Goal: Transaction & Acquisition: Purchase product/service

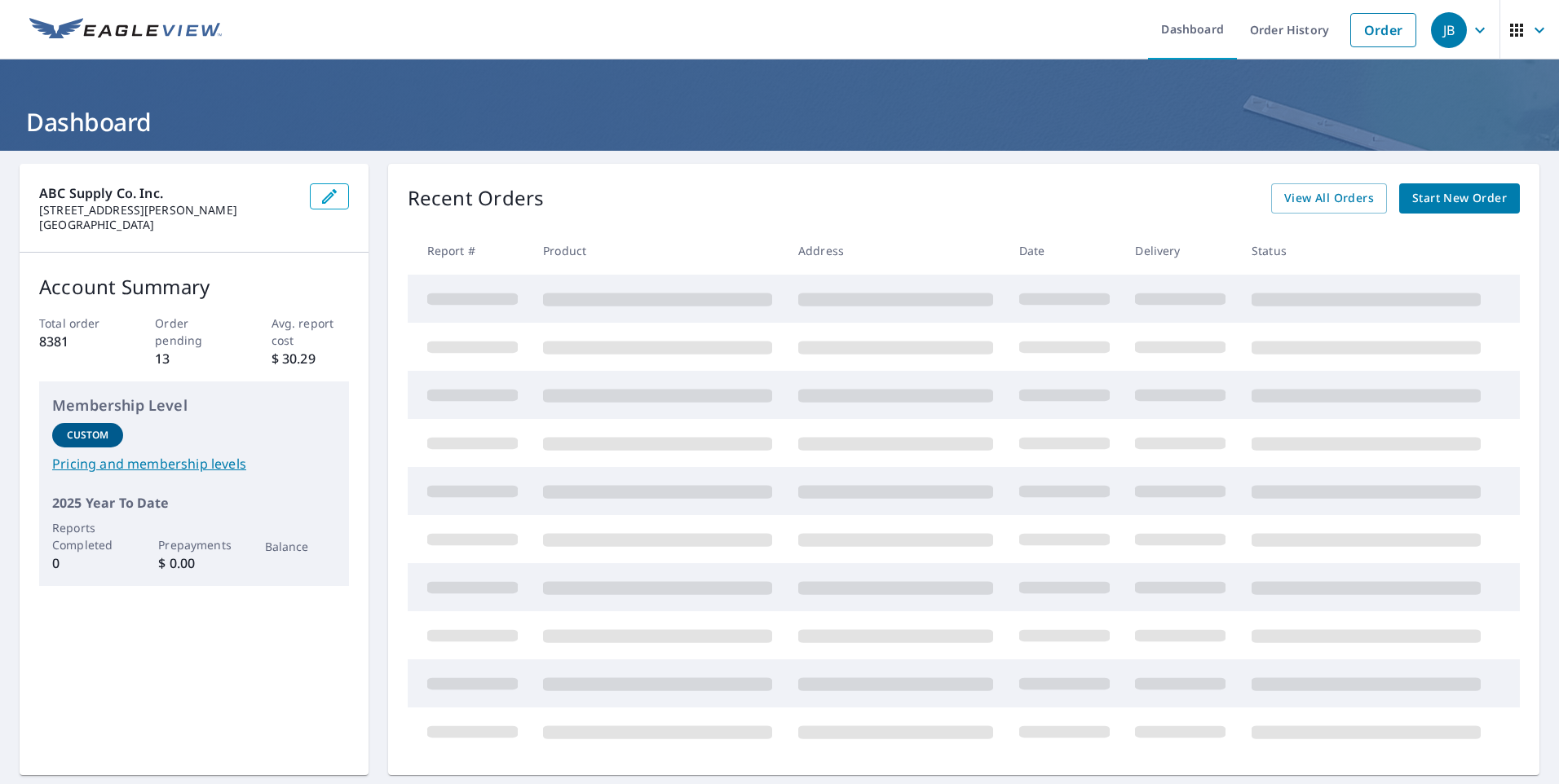
click at [1434, 190] on span "Start New Order" at bounding box center [1460, 198] width 95 height 20
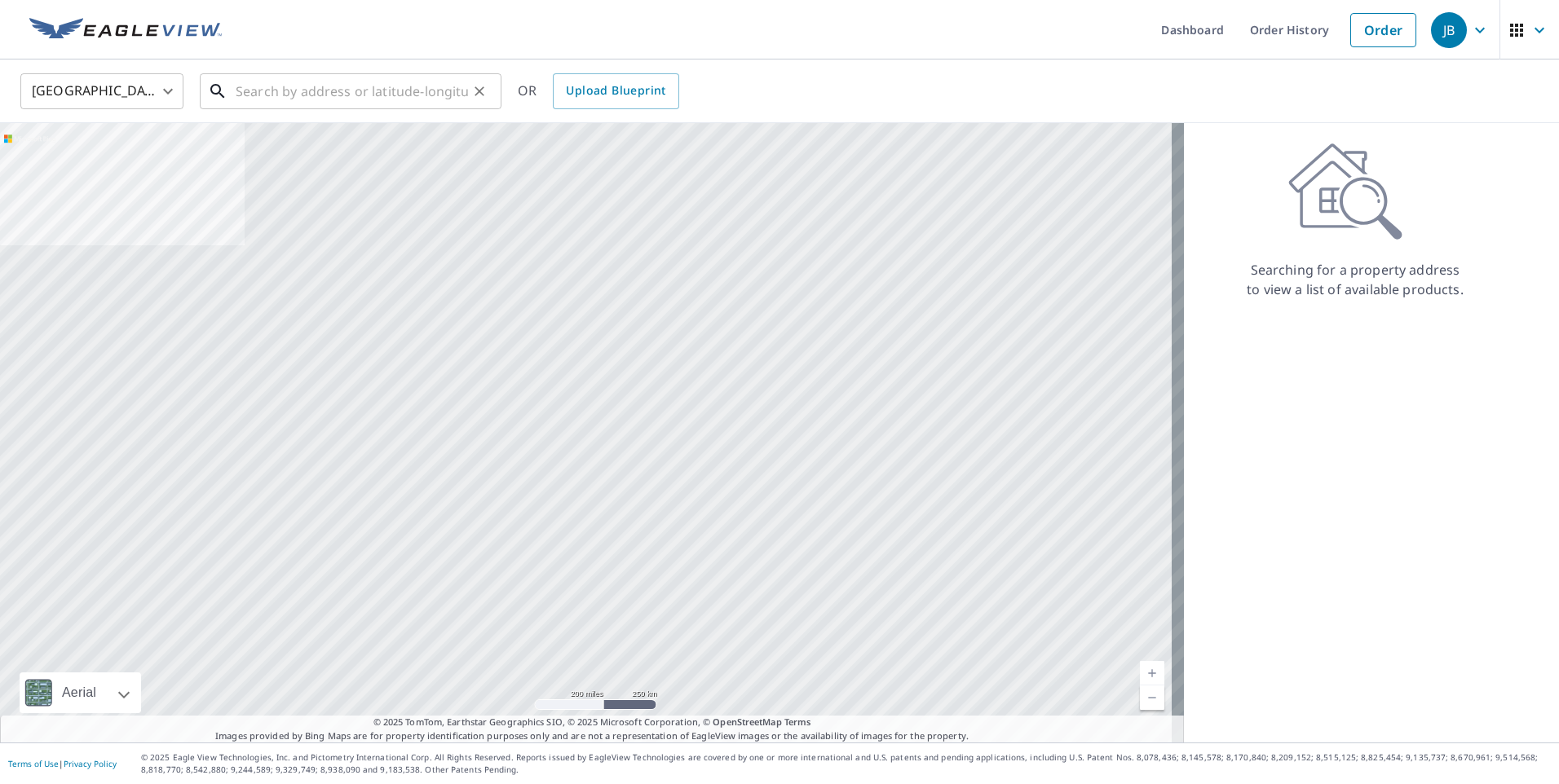
click at [422, 97] on input "text" at bounding box center [352, 91] width 233 height 46
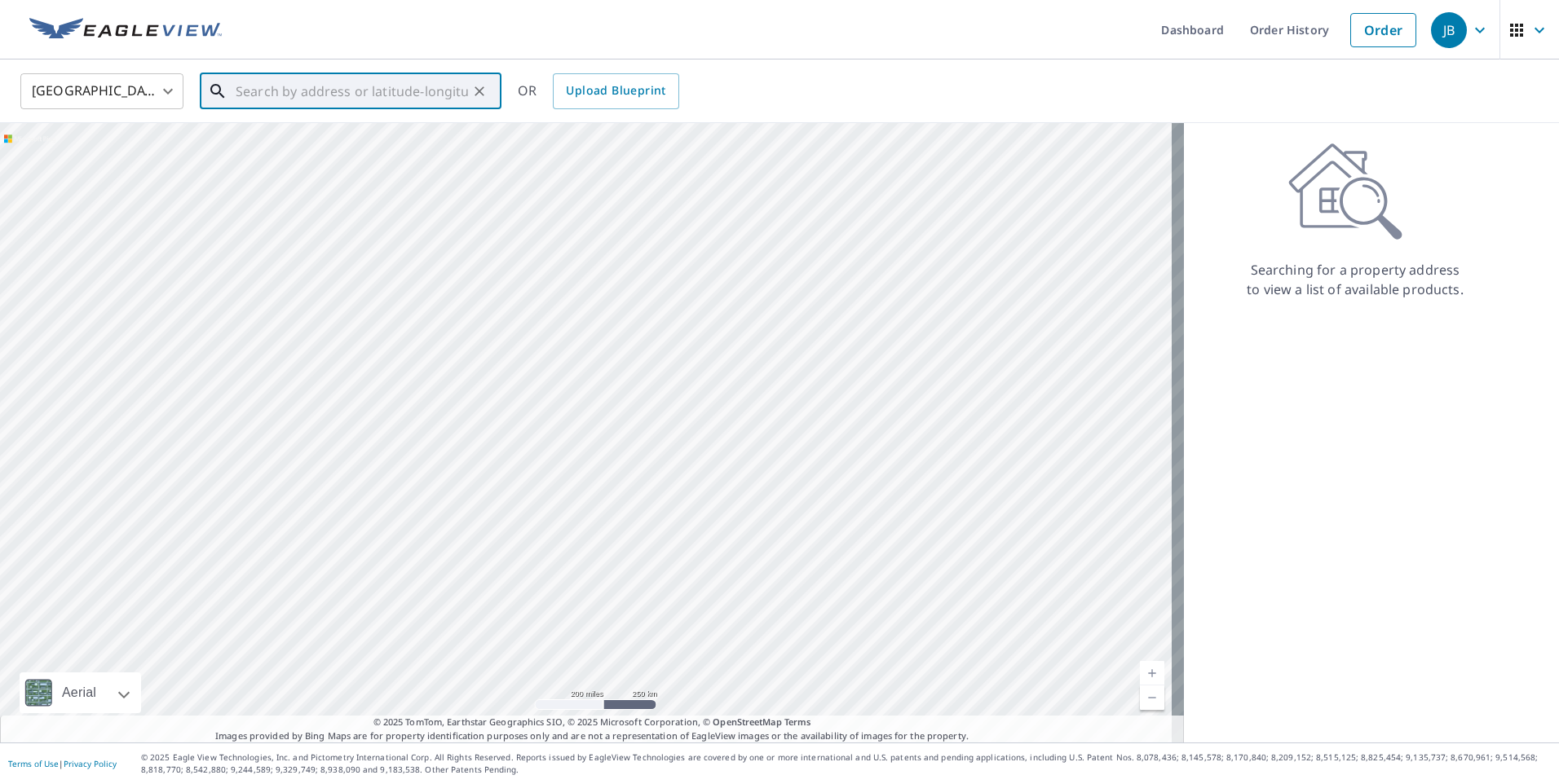
paste input "[STREET_ADDRESS]"
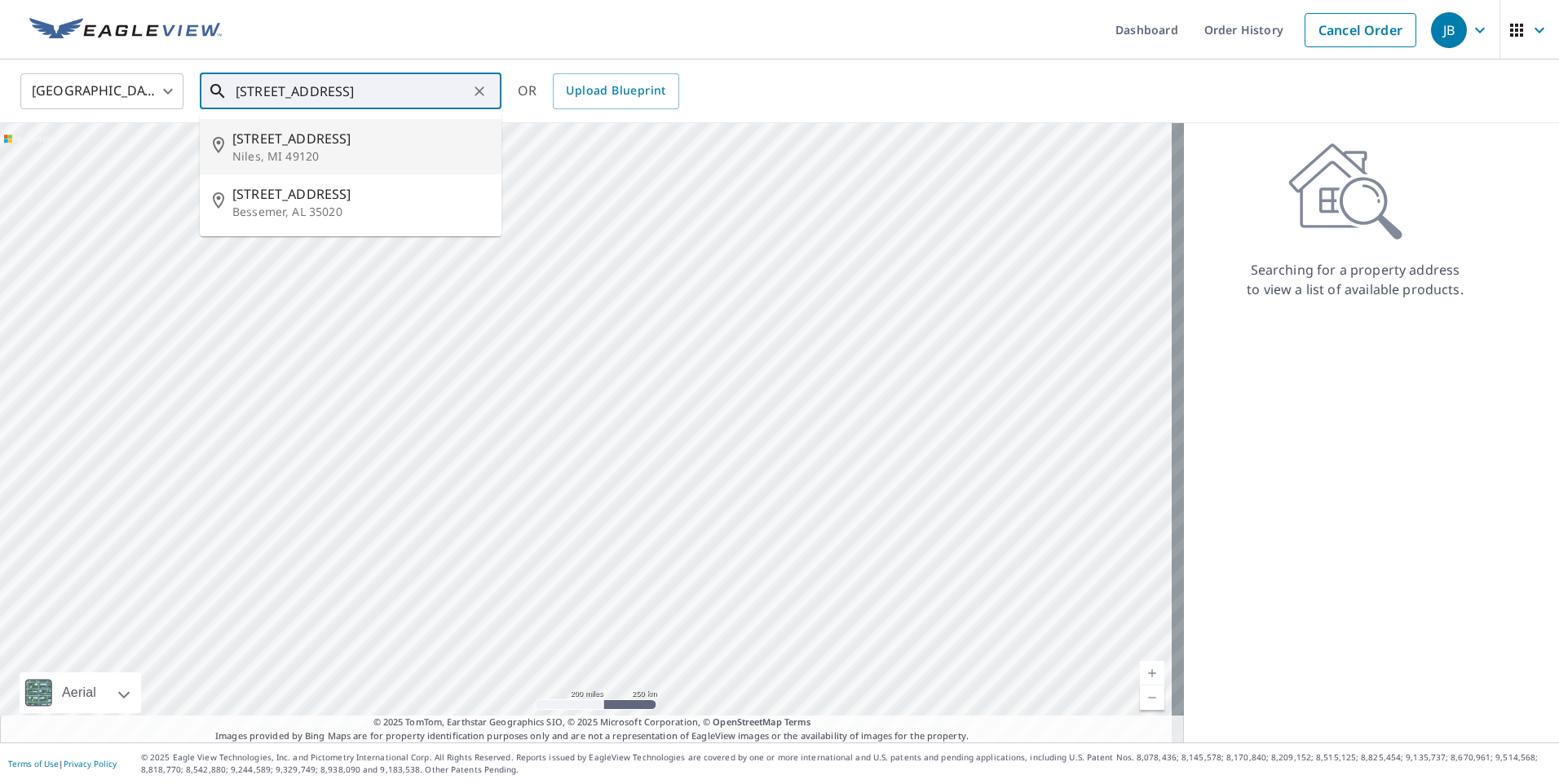
click at [392, 145] on span "[STREET_ADDRESS]" at bounding box center [361, 139] width 256 height 20
type input "[STREET_ADDRESS]"
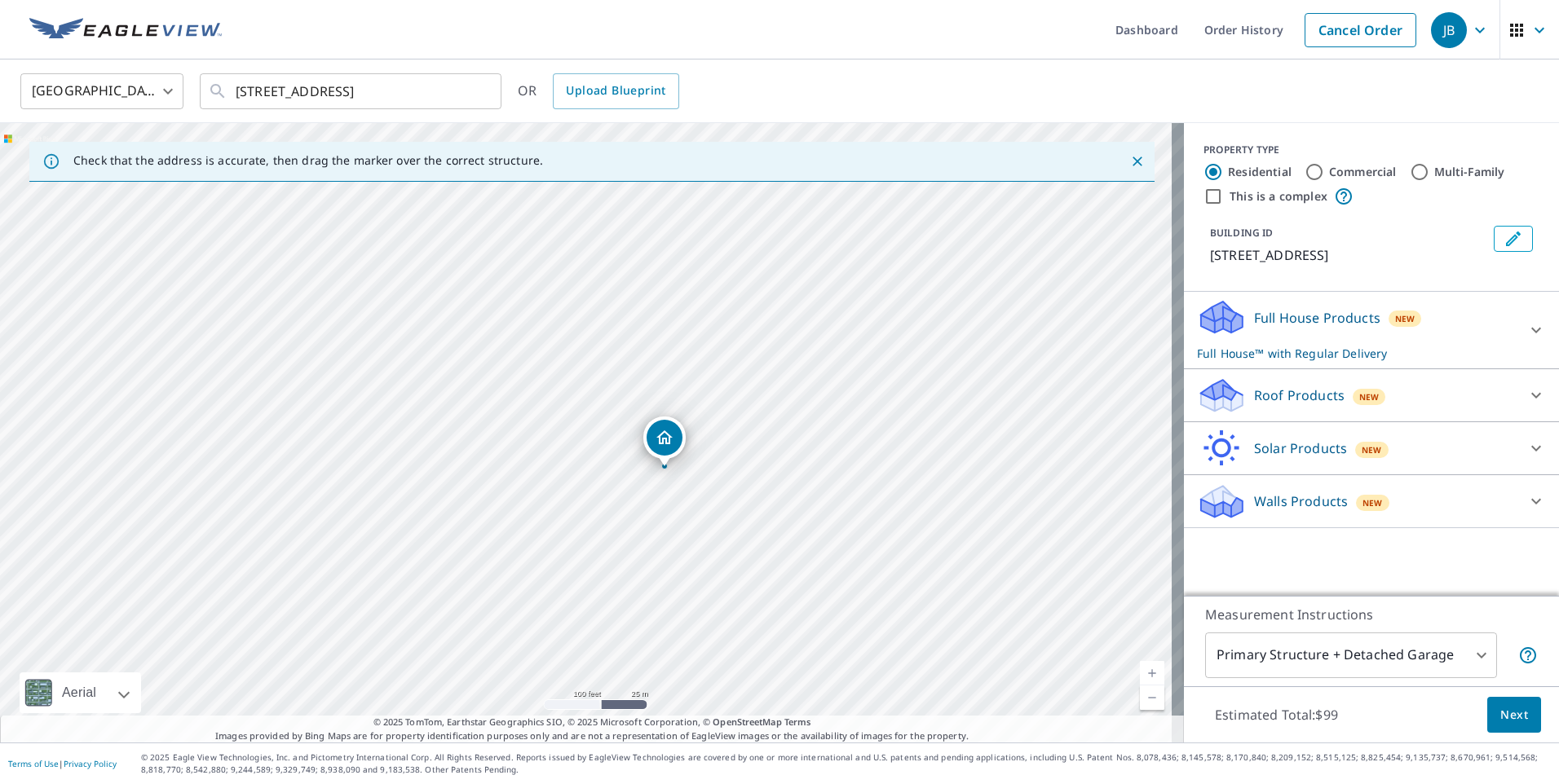
click at [1413, 399] on div "Roof Products New" at bounding box center [1357, 396] width 320 height 38
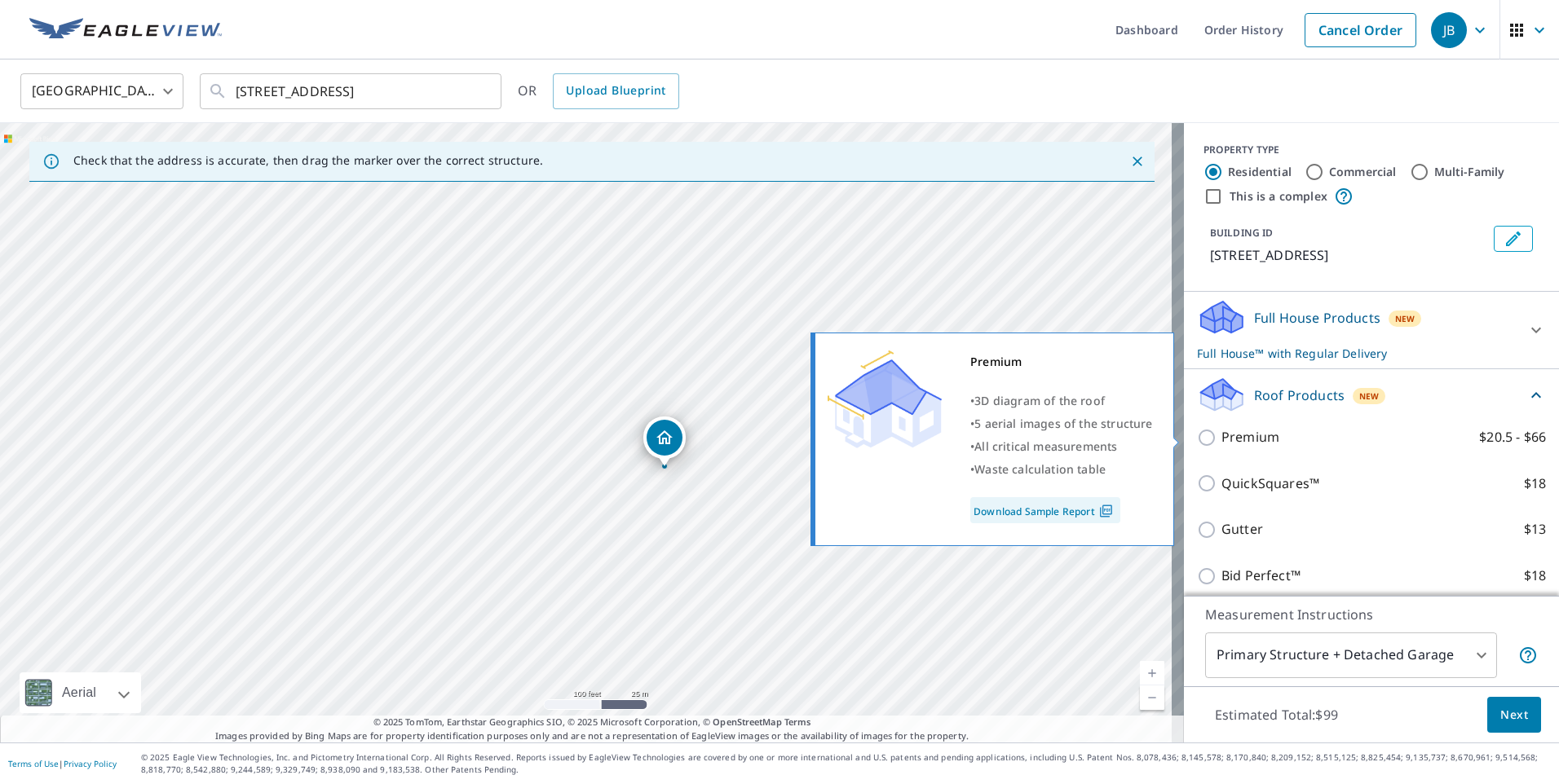
click at [1259, 442] on p "Premium" at bounding box center [1250, 437] width 58 height 20
click at [1222, 442] on input "Premium $20.5 - $66" at bounding box center [1210, 438] width 24 height 20
checkbox input "true"
checkbox input "false"
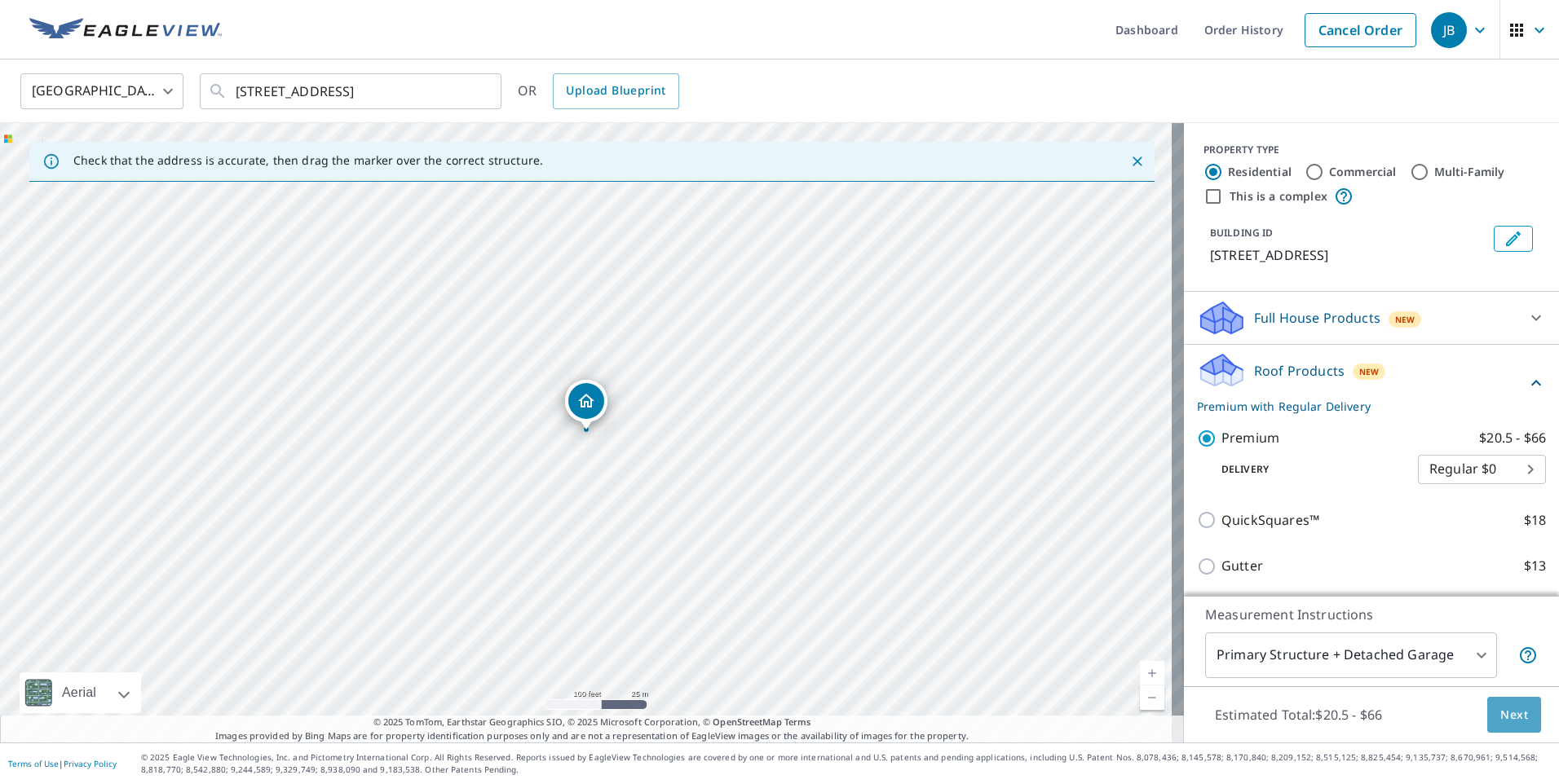
click at [1500, 709] on span "Next" at bounding box center [1514, 715] width 28 height 20
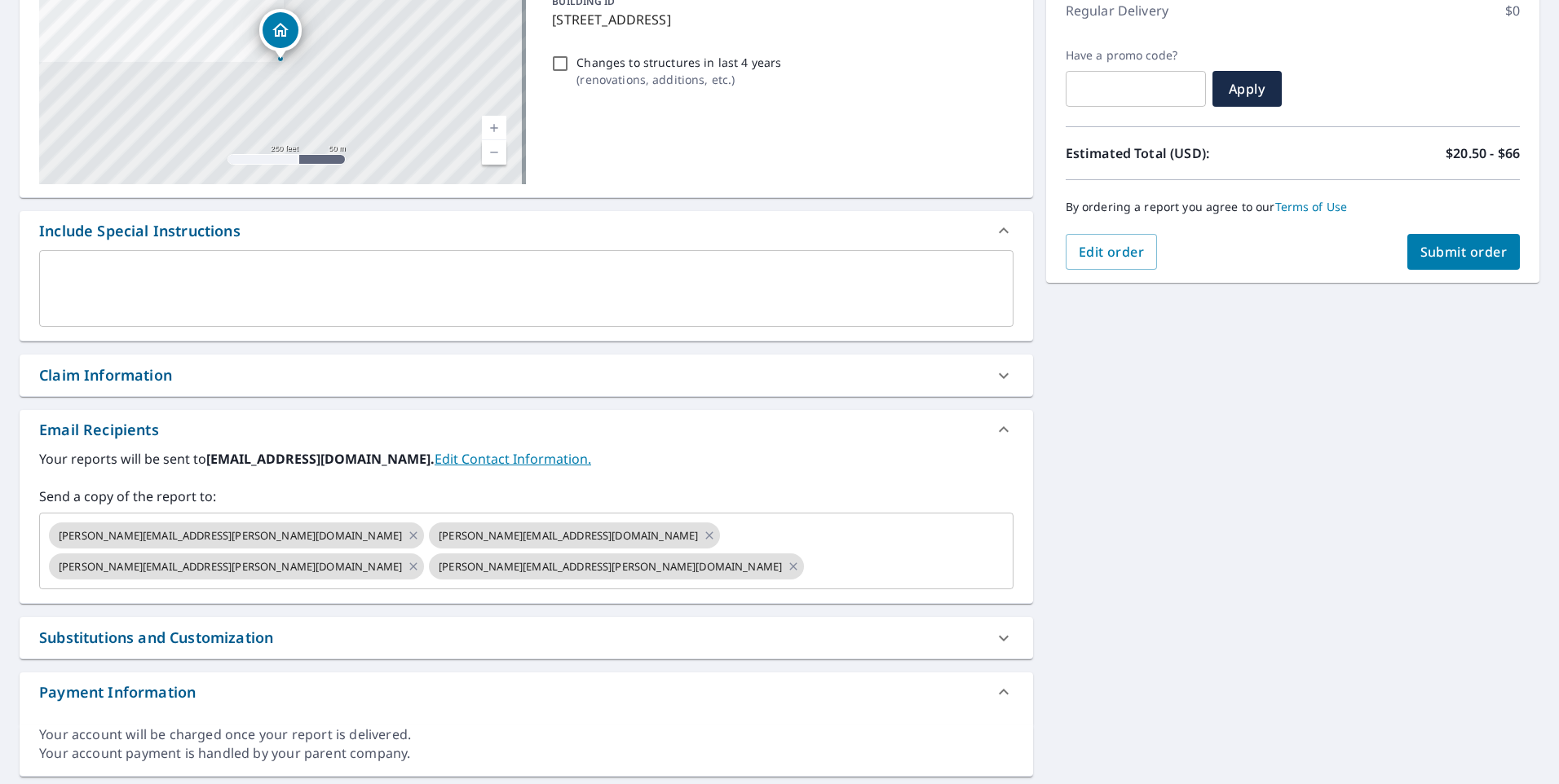
scroll to position [254, 0]
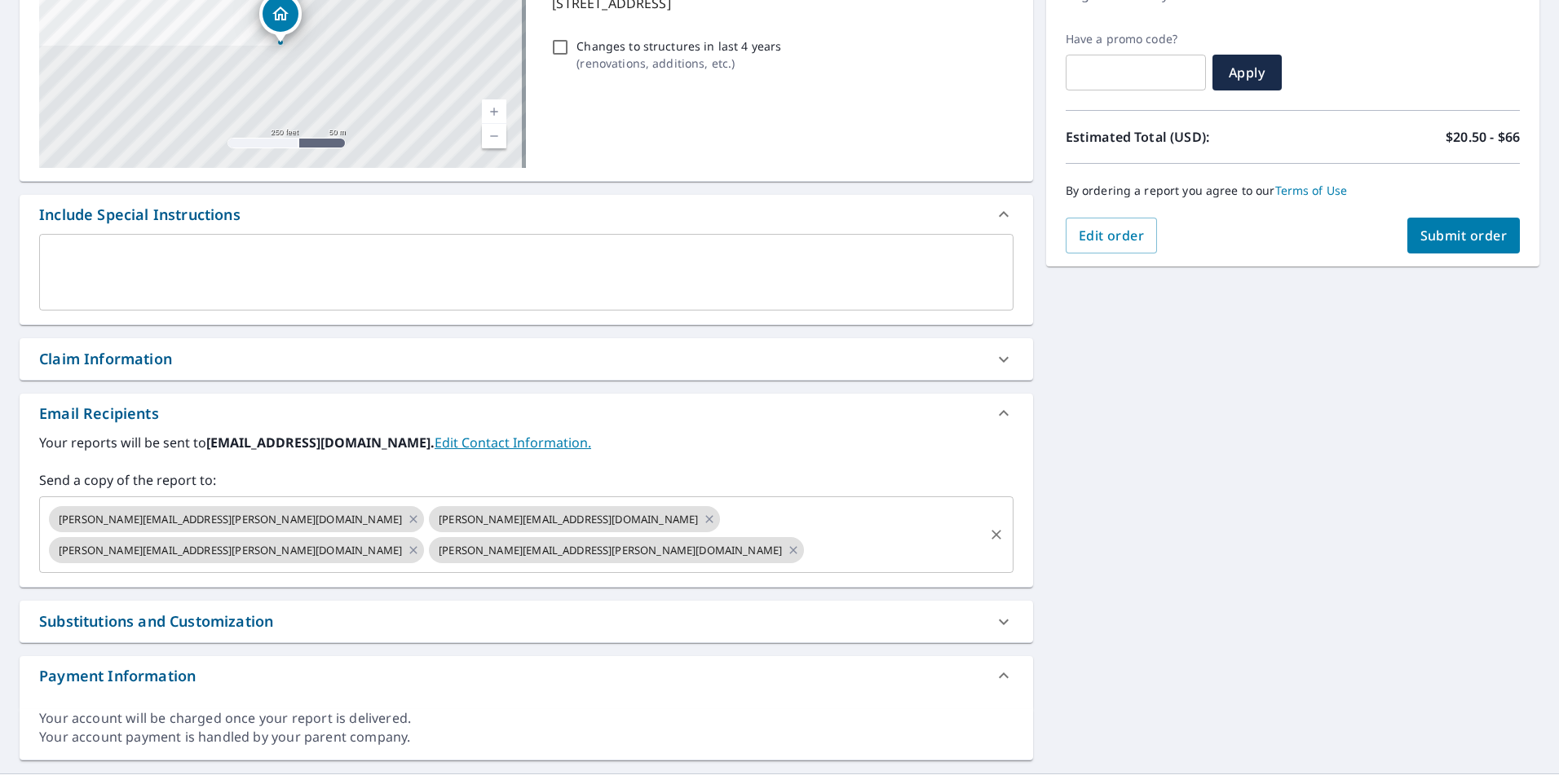
click at [988, 526] on icon "Clear" at bounding box center [997, 534] width 16 height 16
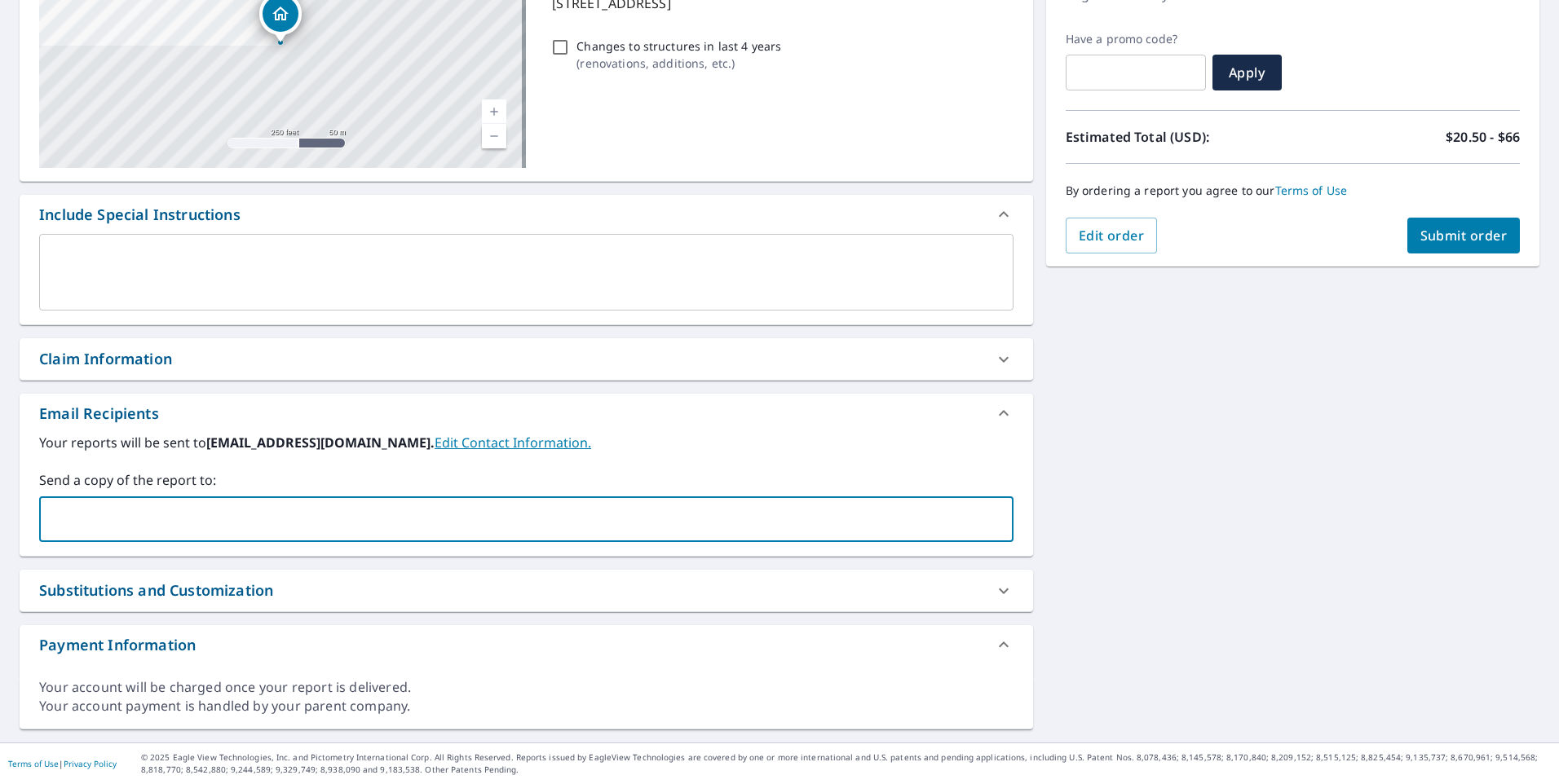
paste input "[PERSON_NAME][EMAIL_ADDRESS][DOMAIN_NAME]"
type input "[PERSON_NAME][EMAIL_ADDRESS][DOMAIN_NAME]"
paste input "[EMAIL_ADDRESS][DOMAIN_NAME]"
type input "[EMAIL_ADDRESS][DOMAIN_NAME]"
click at [1142, 383] on div "[STREET_ADDRESS] A standard road map Aerial A detailed look from above Labels L…" at bounding box center [780, 320] width 1559 height 845
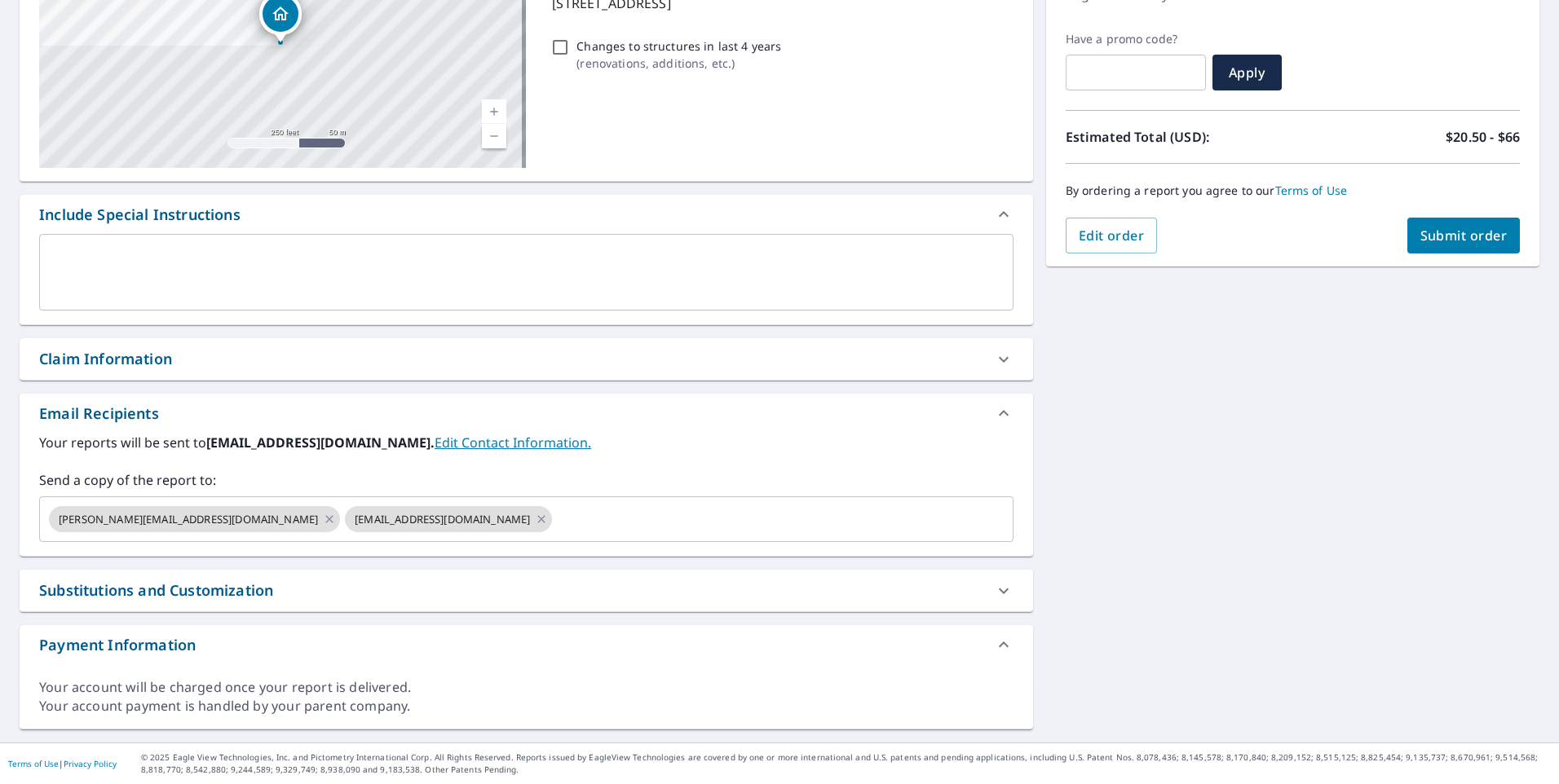
click at [1432, 225] on button "Submit order" at bounding box center [1464, 236] width 113 height 36
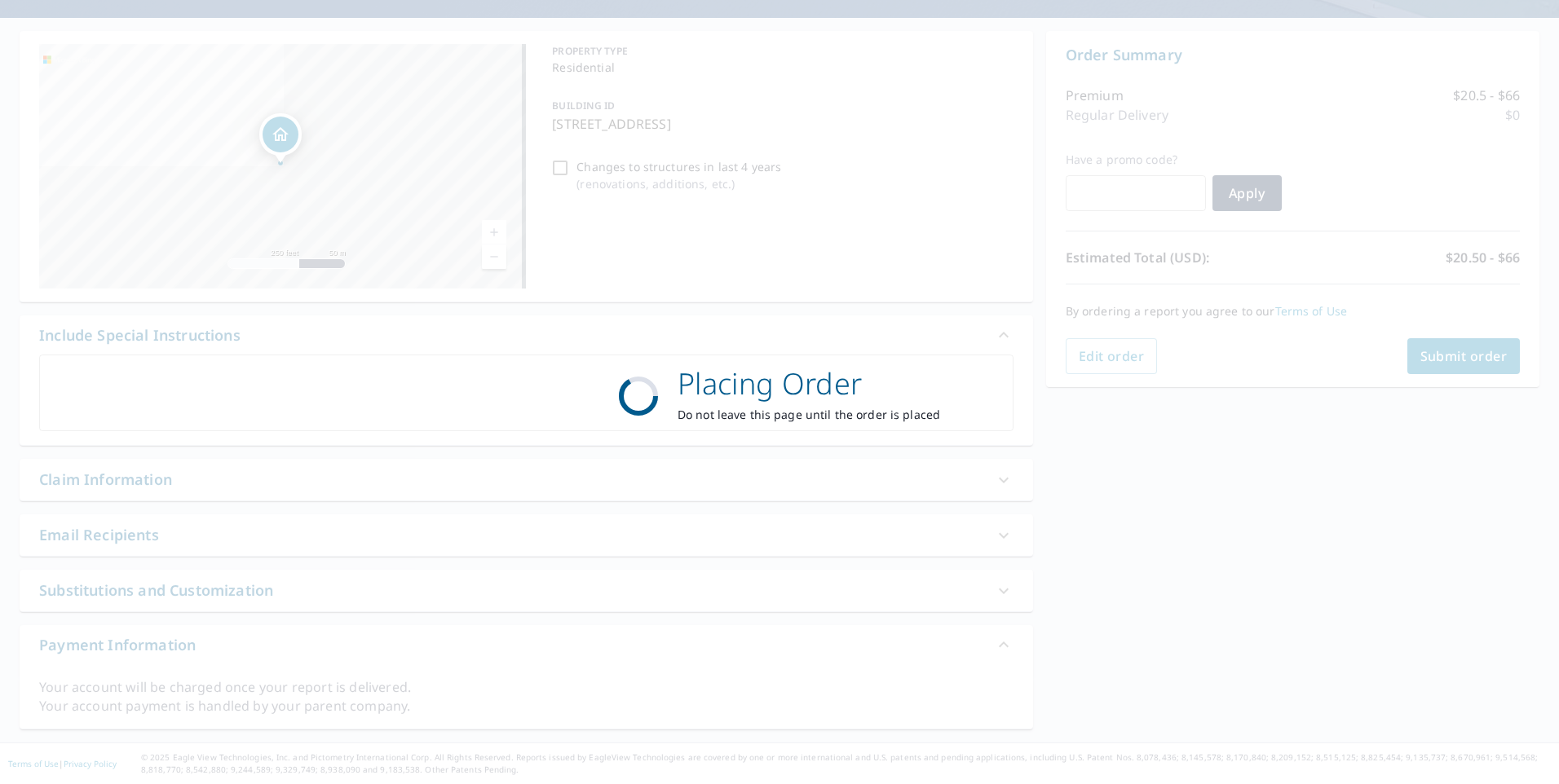
scroll to position [133, 0]
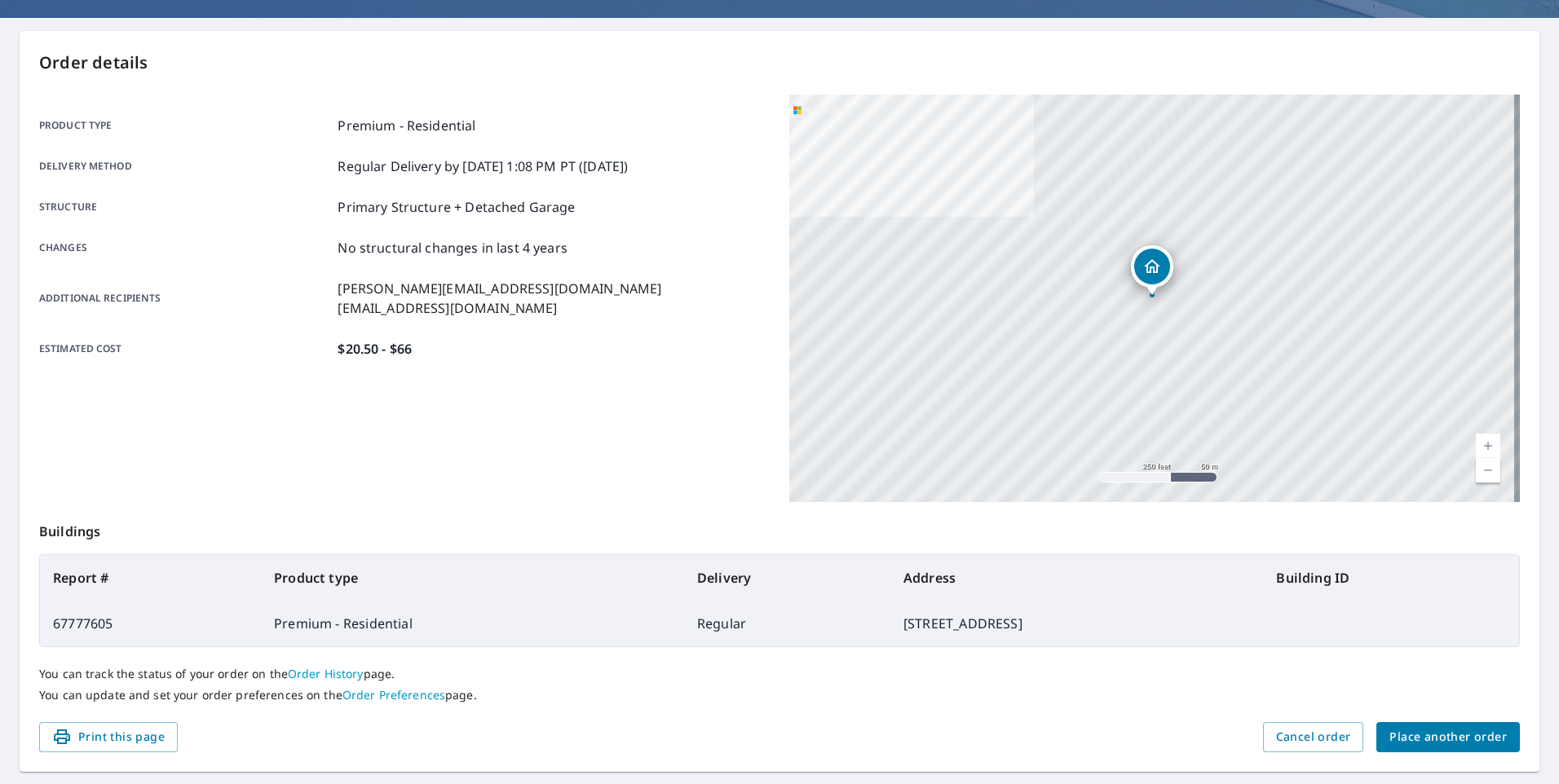
click at [1435, 739] on span "Place another order" at bounding box center [1449, 737] width 118 height 20
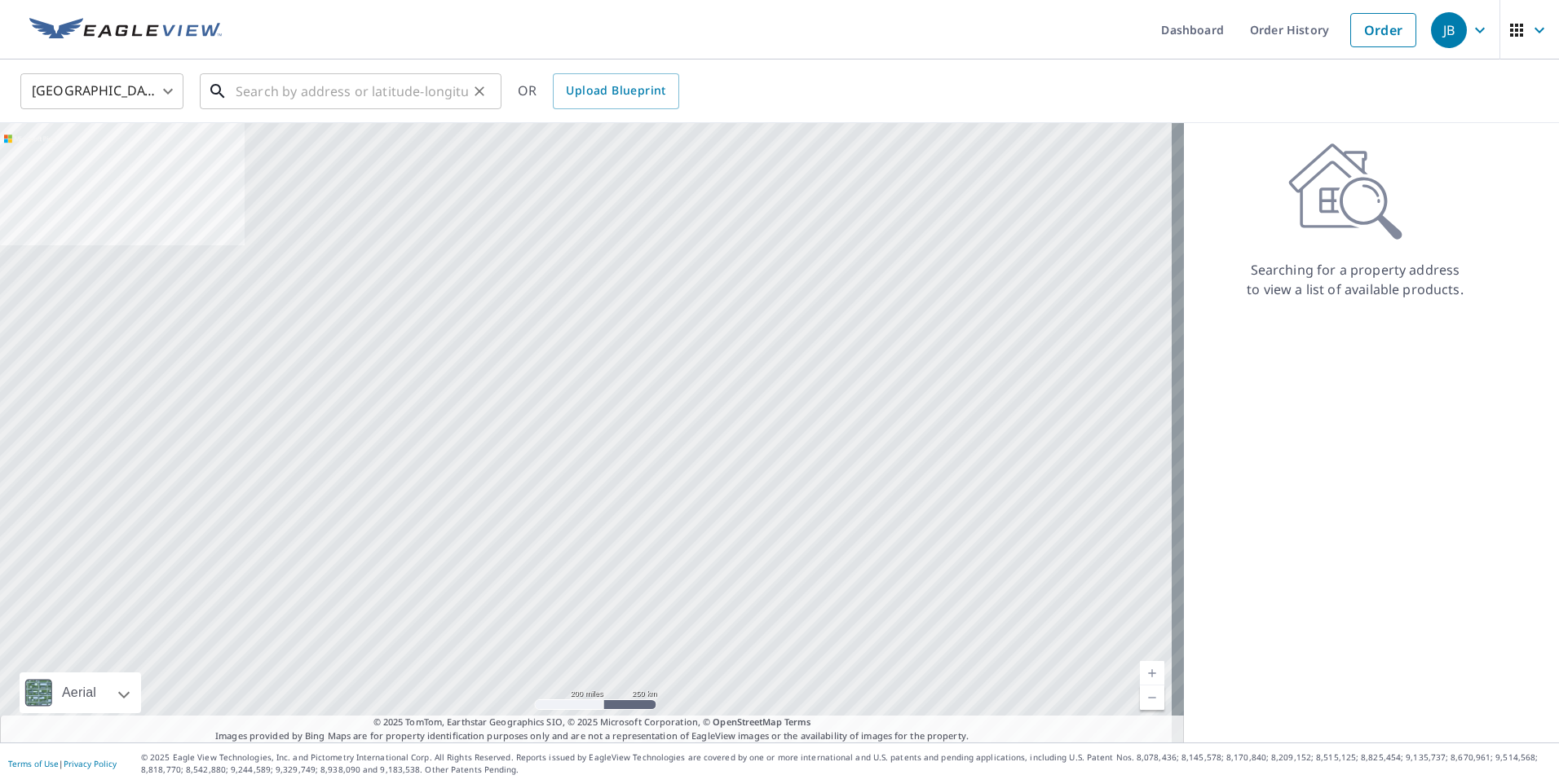
click at [311, 78] on input "text" at bounding box center [352, 91] width 233 height 46
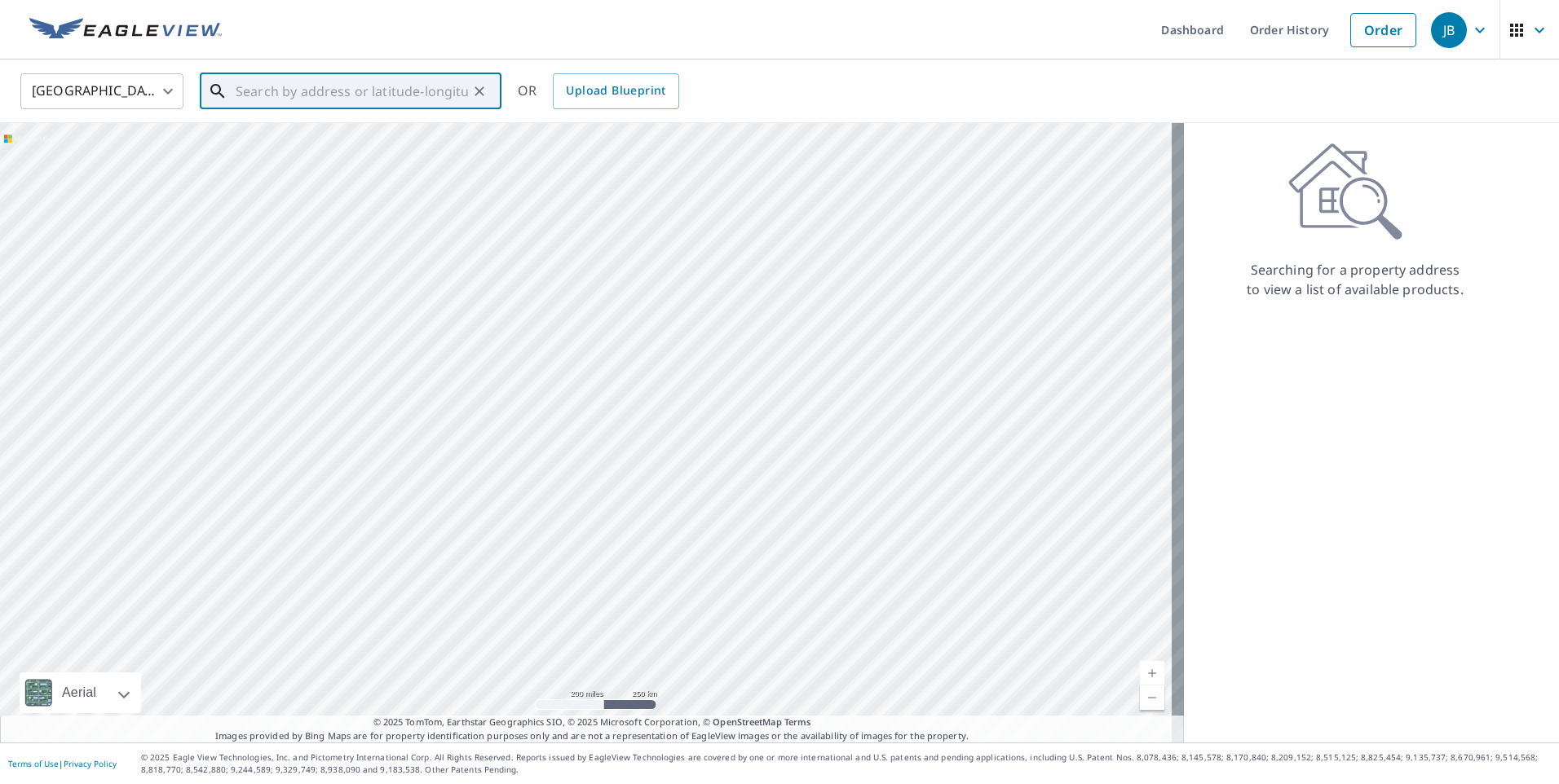
paste input "70159 Fir Rd"
click at [345, 149] on p "Niles, MI 49120" at bounding box center [361, 157] width 256 height 16
type input "[STREET_ADDRESS]"
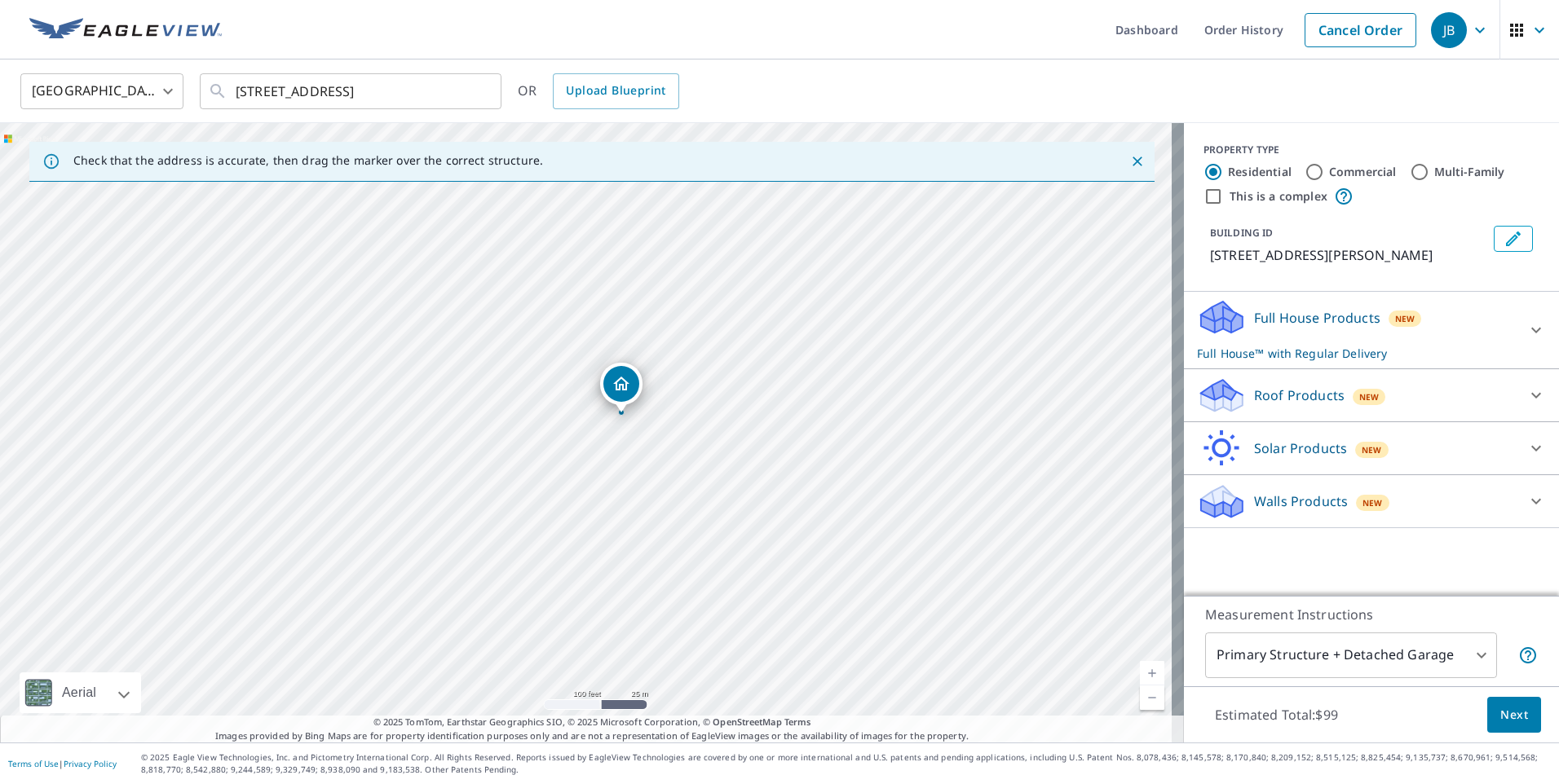
click at [1438, 392] on div "Roof Products New" at bounding box center [1357, 396] width 320 height 38
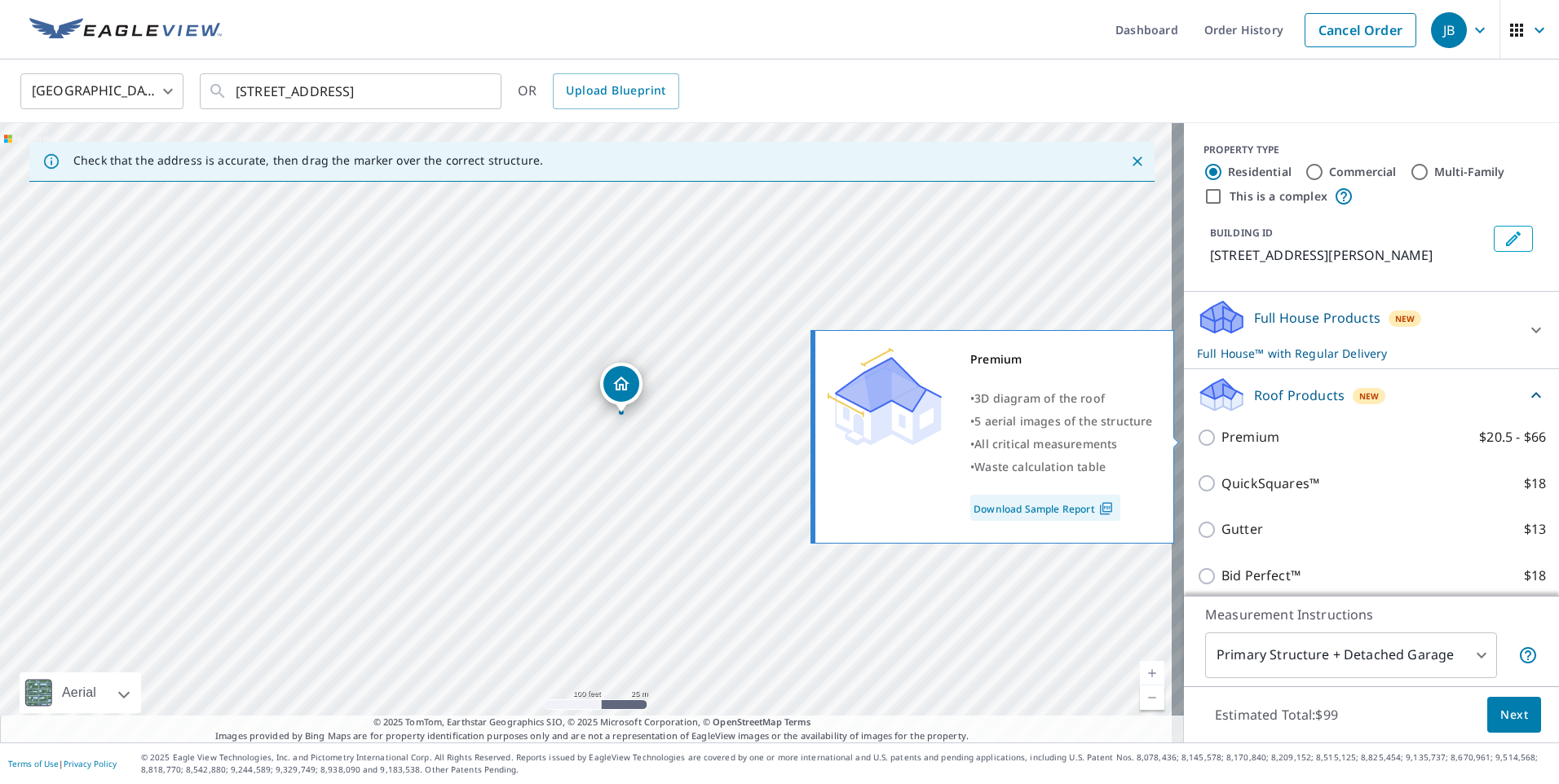
click at [1259, 441] on p "Premium" at bounding box center [1250, 437] width 58 height 20
click at [1222, 441] on input "Premium $20.5 - $66" at bounding box center [1210, 438] width 24 height 20
checkbox input "true"
checkbox input "false"
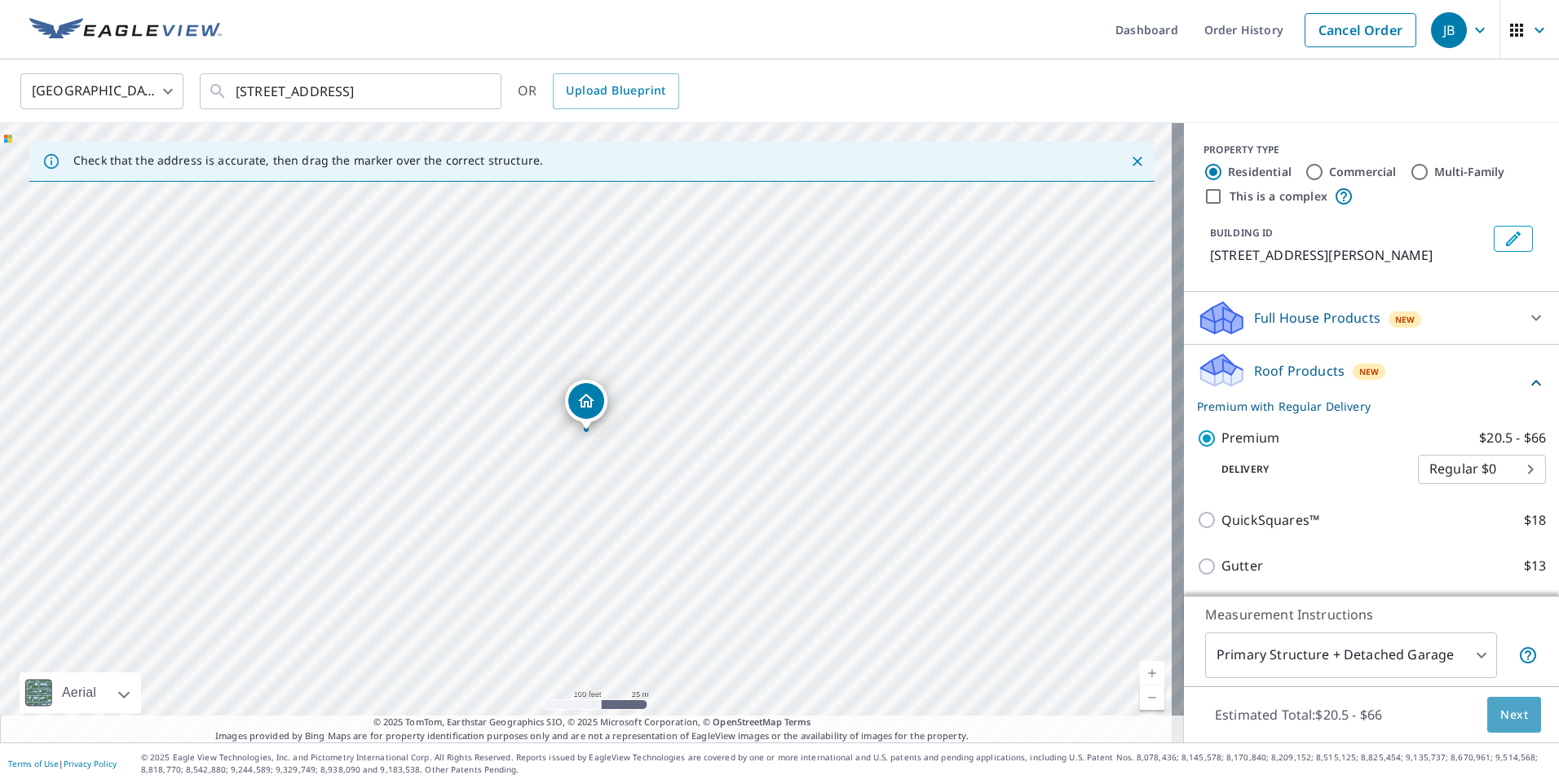
click at [1500, 709] on span "Next" at bounding box center [1514, 715] width 28 height 20
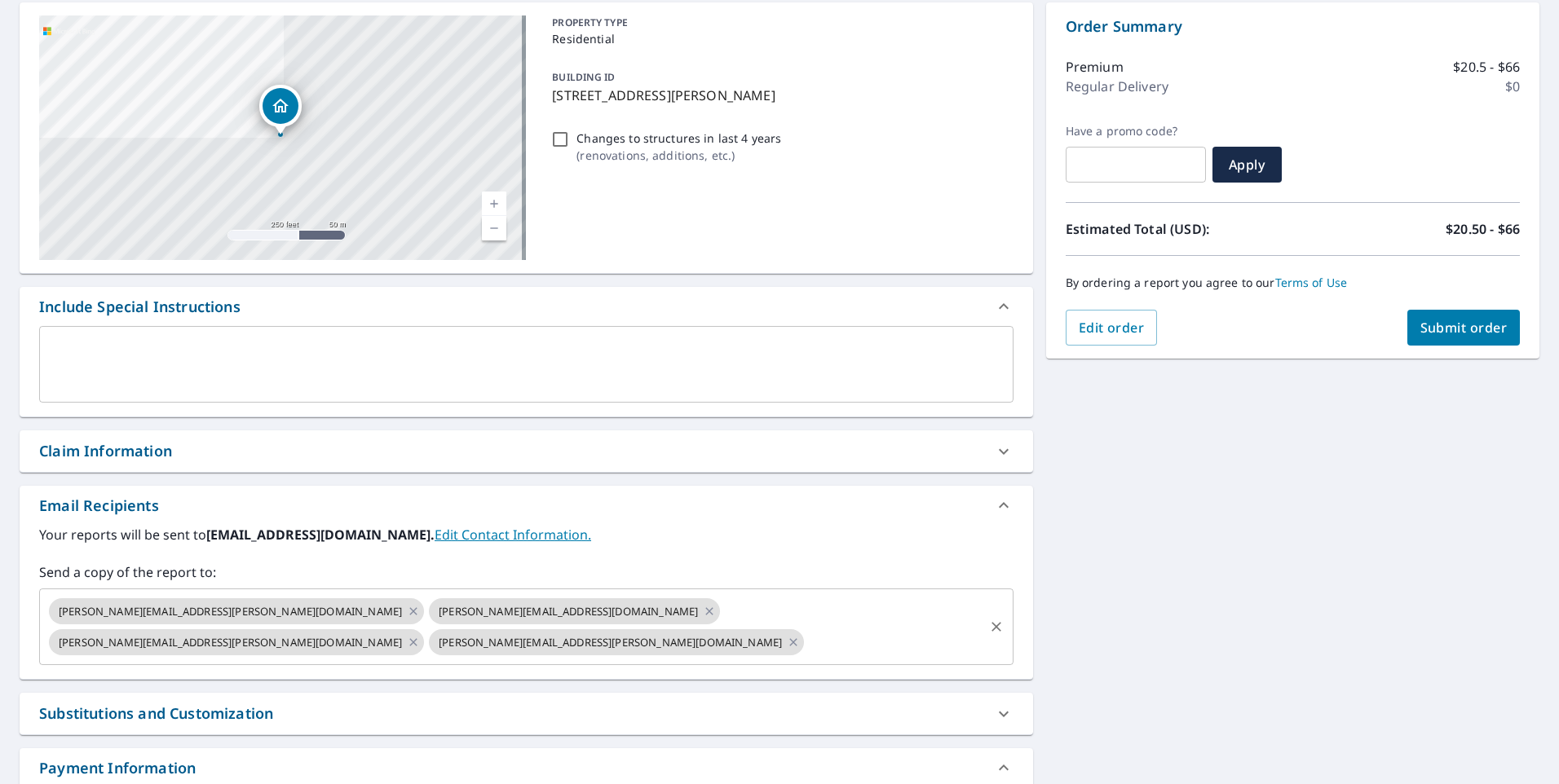
scroll to position [163, 0]
click at [991, 617] on icon "Clear" at bounding box center [997, 625] width 16 height 16
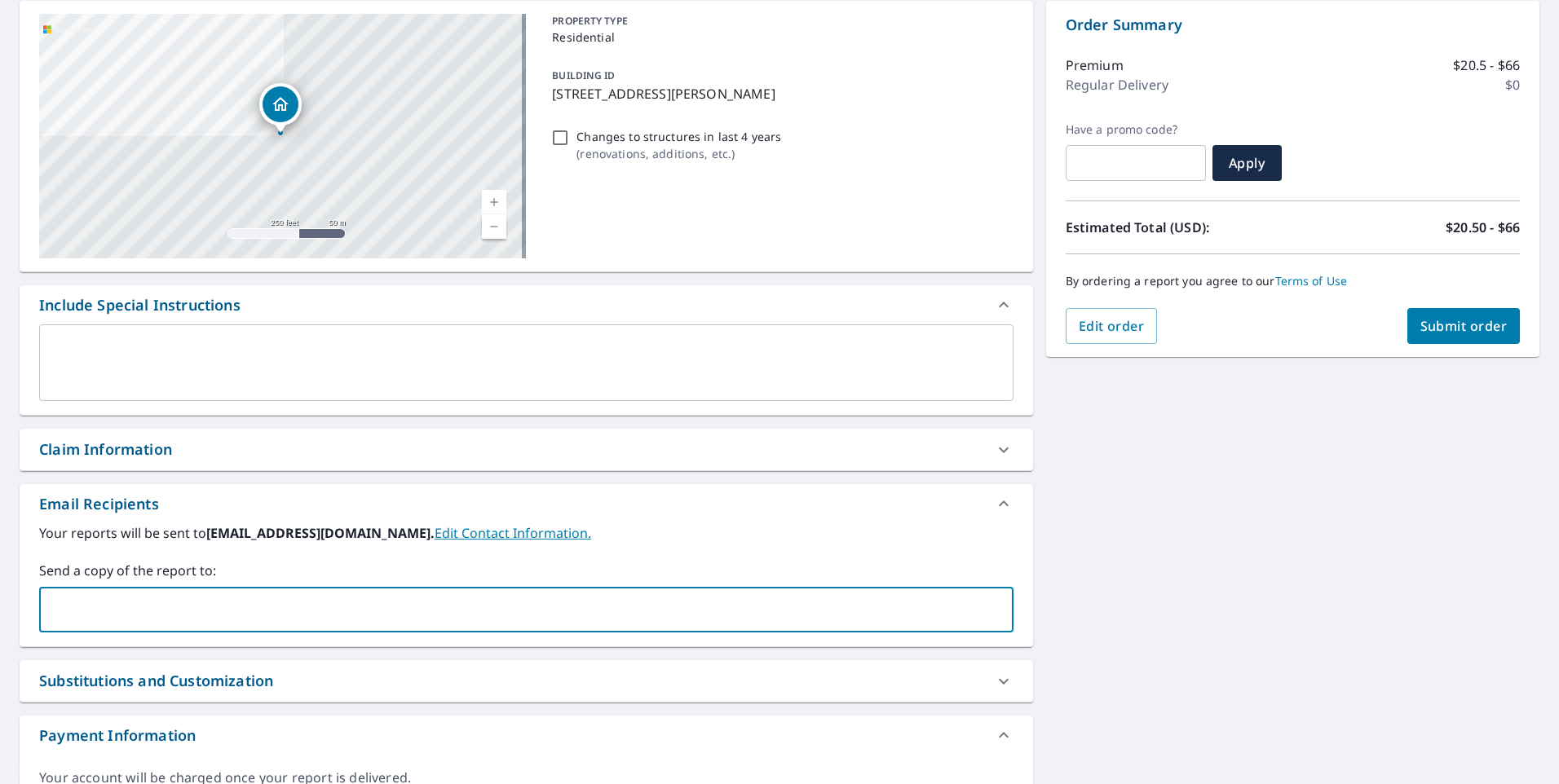
paste input "[PERSON_NAME][EMAIL_ADDRESS][DOMAIN_NAME]"
type input "[PERSON_NAME][EMAIL_ADDRESS][DOMAIN_NAME]"
paste input "[EMAIL_ADDRESS][DOMAIN_NAME]"
type input "[EMAIL_ADDRESS][DOMAIN_NAME]"
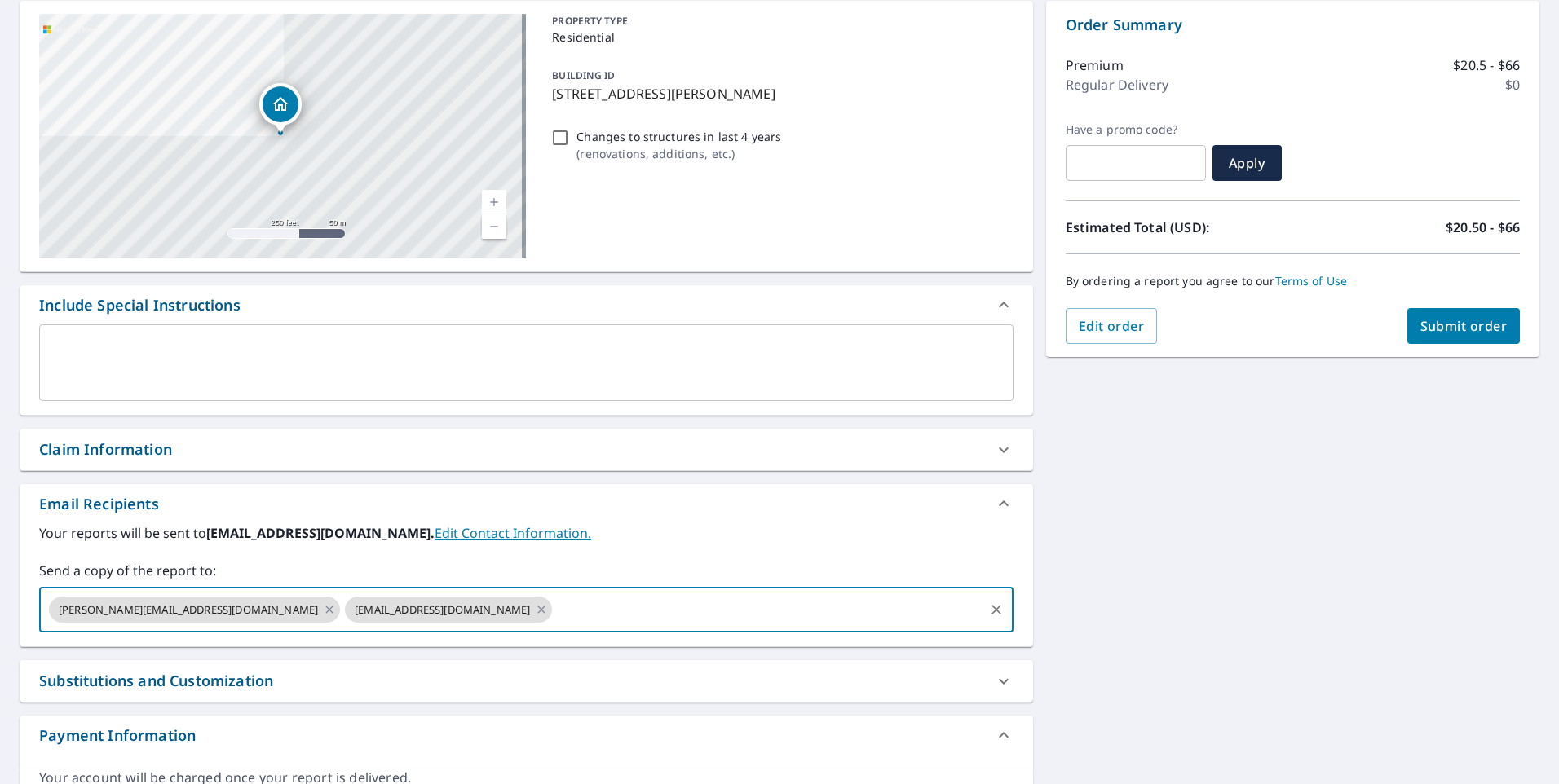
click at [1452, 460] on div "[STREET_ADDRESS] Aerial Road A standard road map Aerial A detailed look from ab…" at bounding box center [780, 410] width 1559 height 845
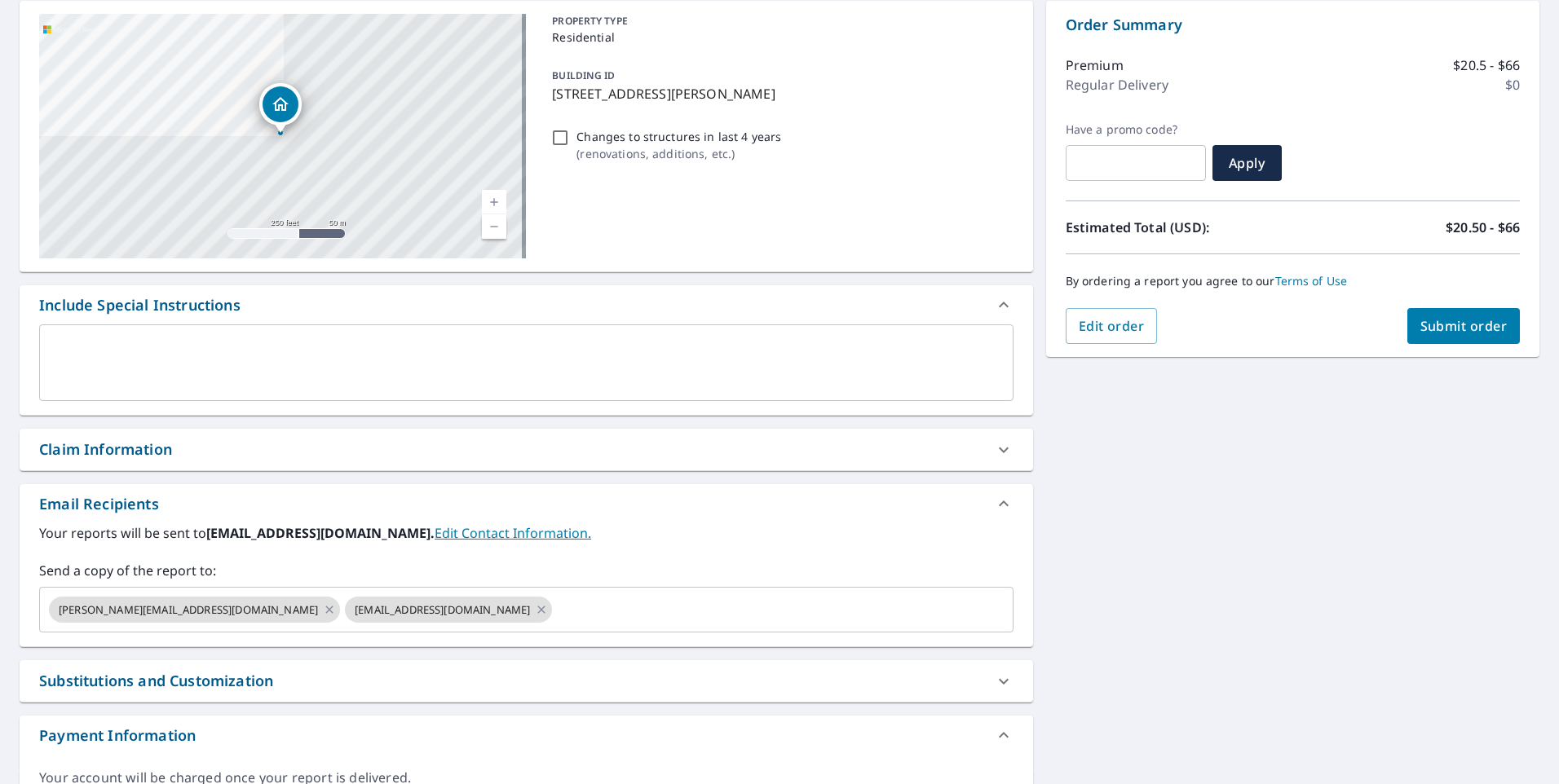
click at [1443, 334] on span "Submit order" at bounding box center [1464, 326] width 87 height 18
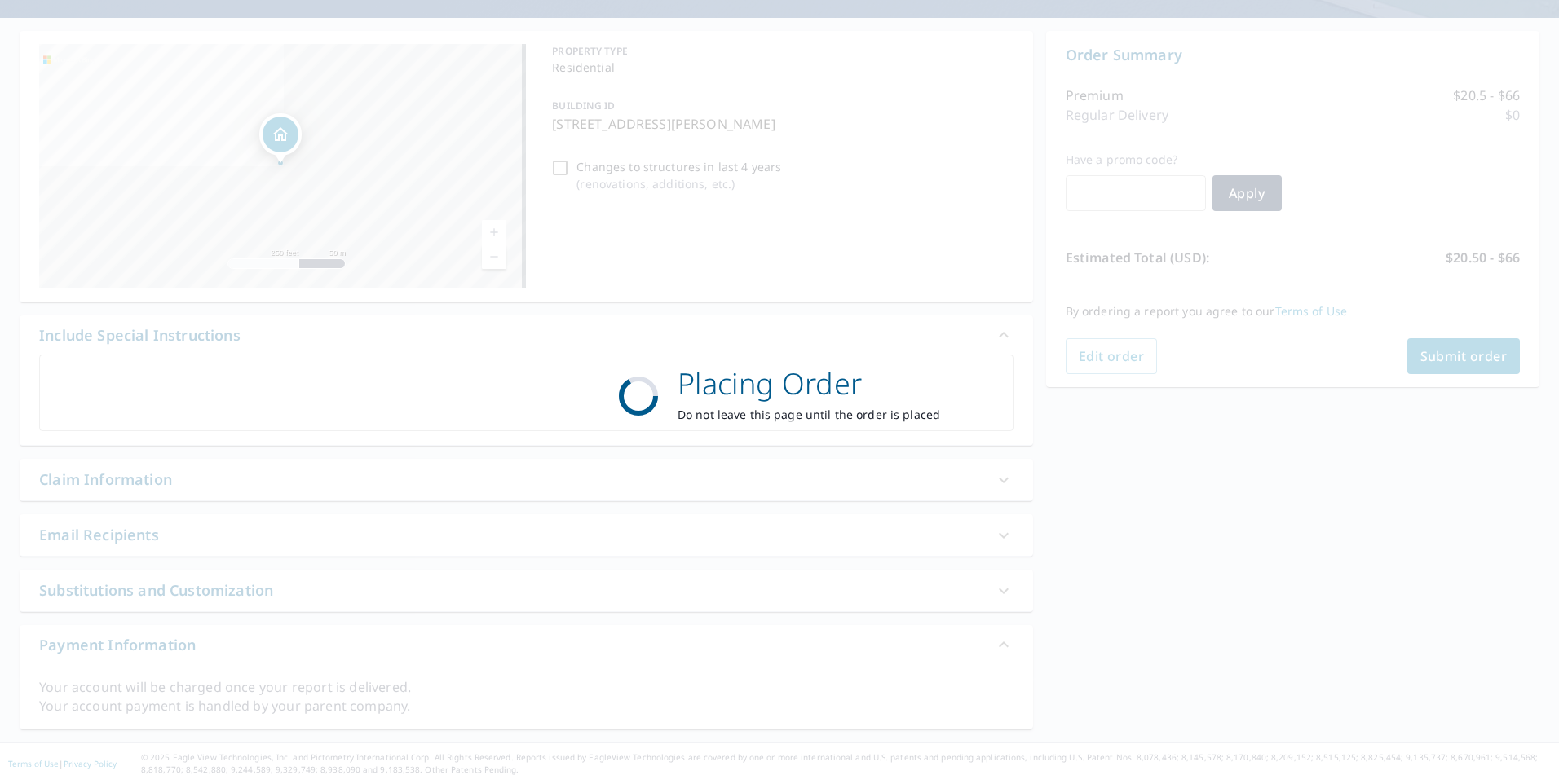
scroll to position [133, 0]
click at [1207, 561] on div "Placing Order Do not leave this page until the order is placed" at bounding box center [780, 392] width 1559 height 784
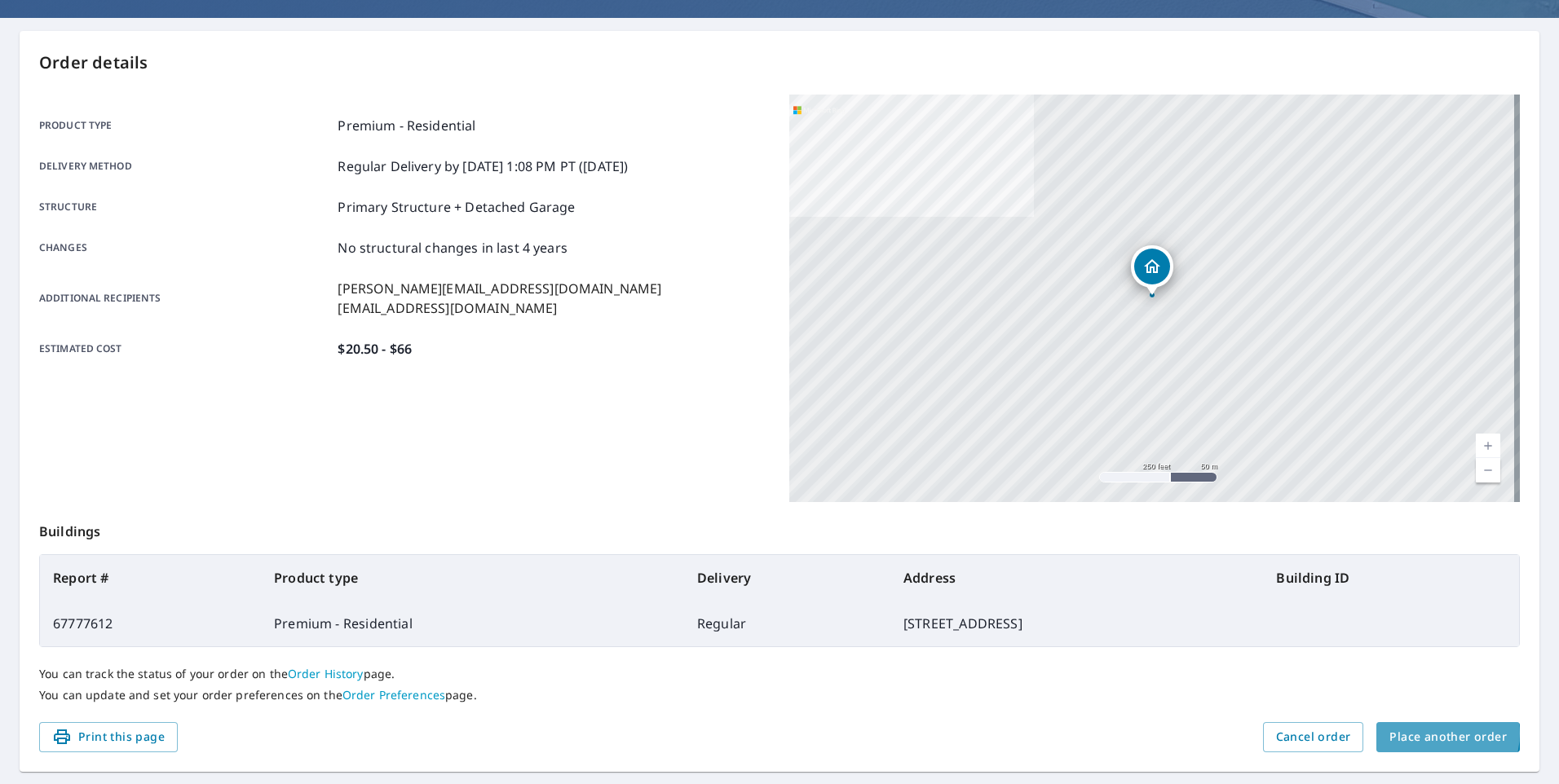
click at [1432, 733] on span "Place another order" at bounding box center [1449, 737] width 118 height 20
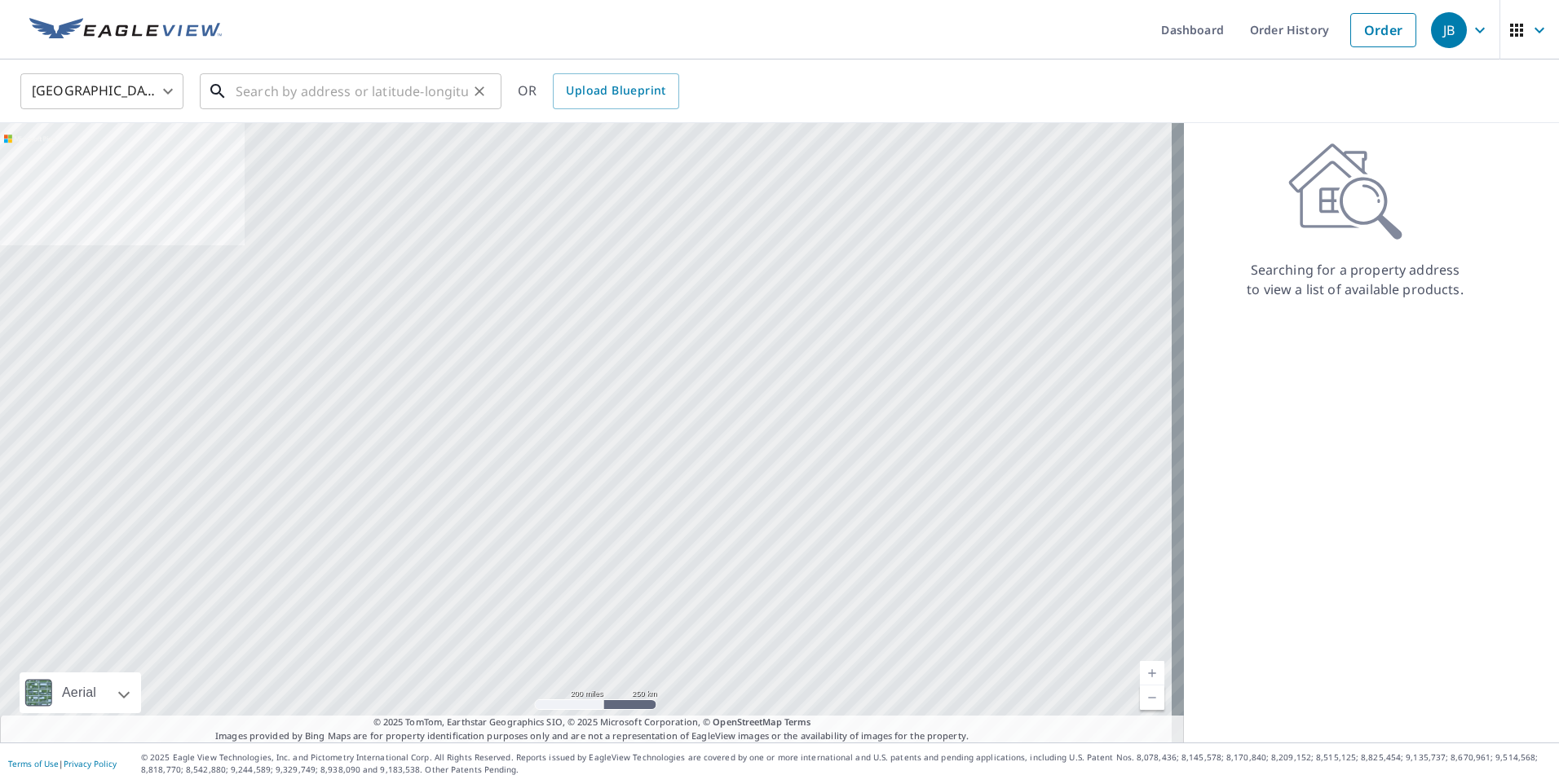
click at [415, 104] on input "text" at bounding box center [352, 91] width 233 height 46
paste input "[STREET_ADDRESS]"
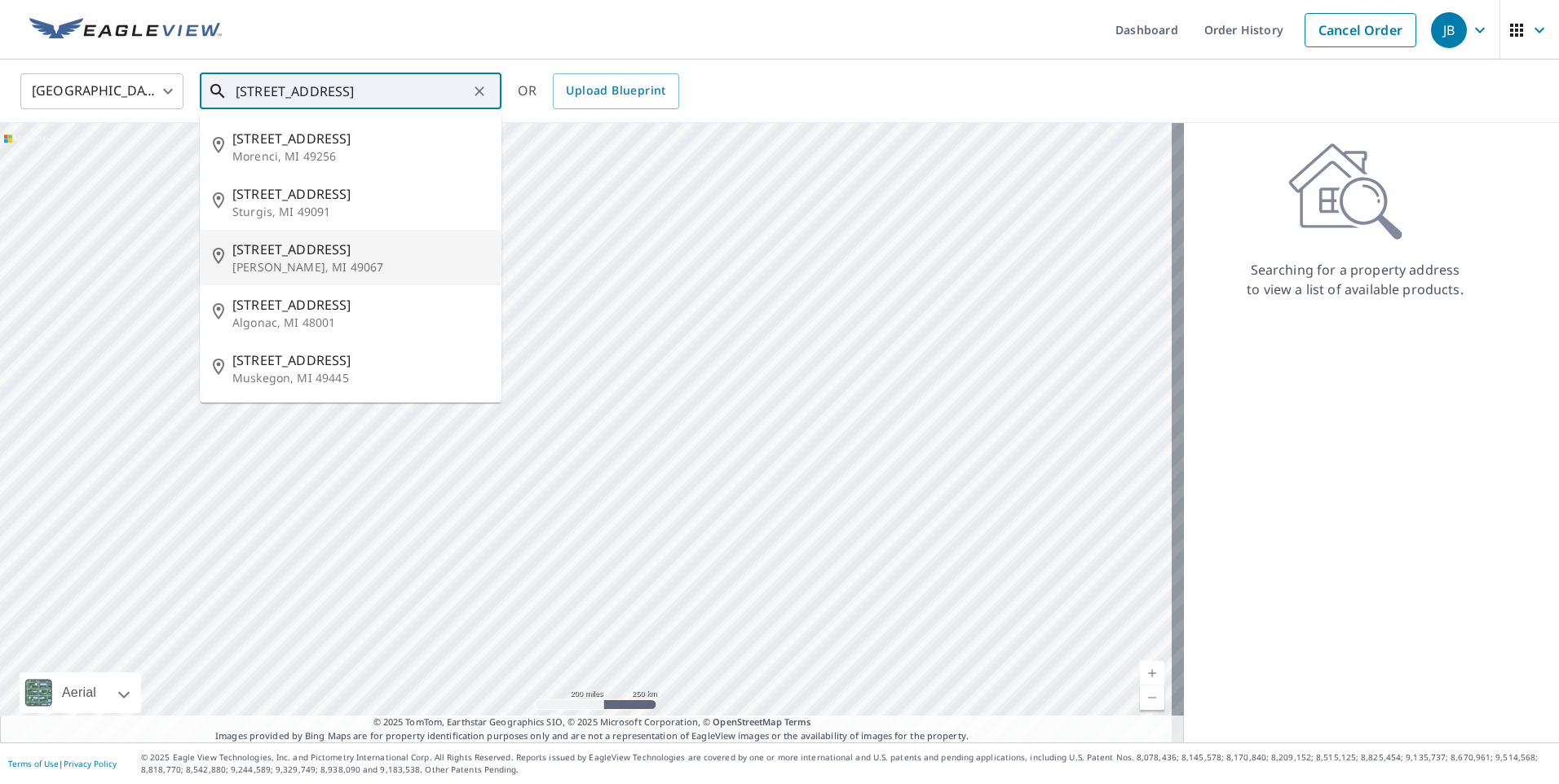
click at [335, 250] on span "[STREET_ADDRESS]" at bounding box center [361, 250] width 256 height 20
type input "[STREET_ADDRESS]"
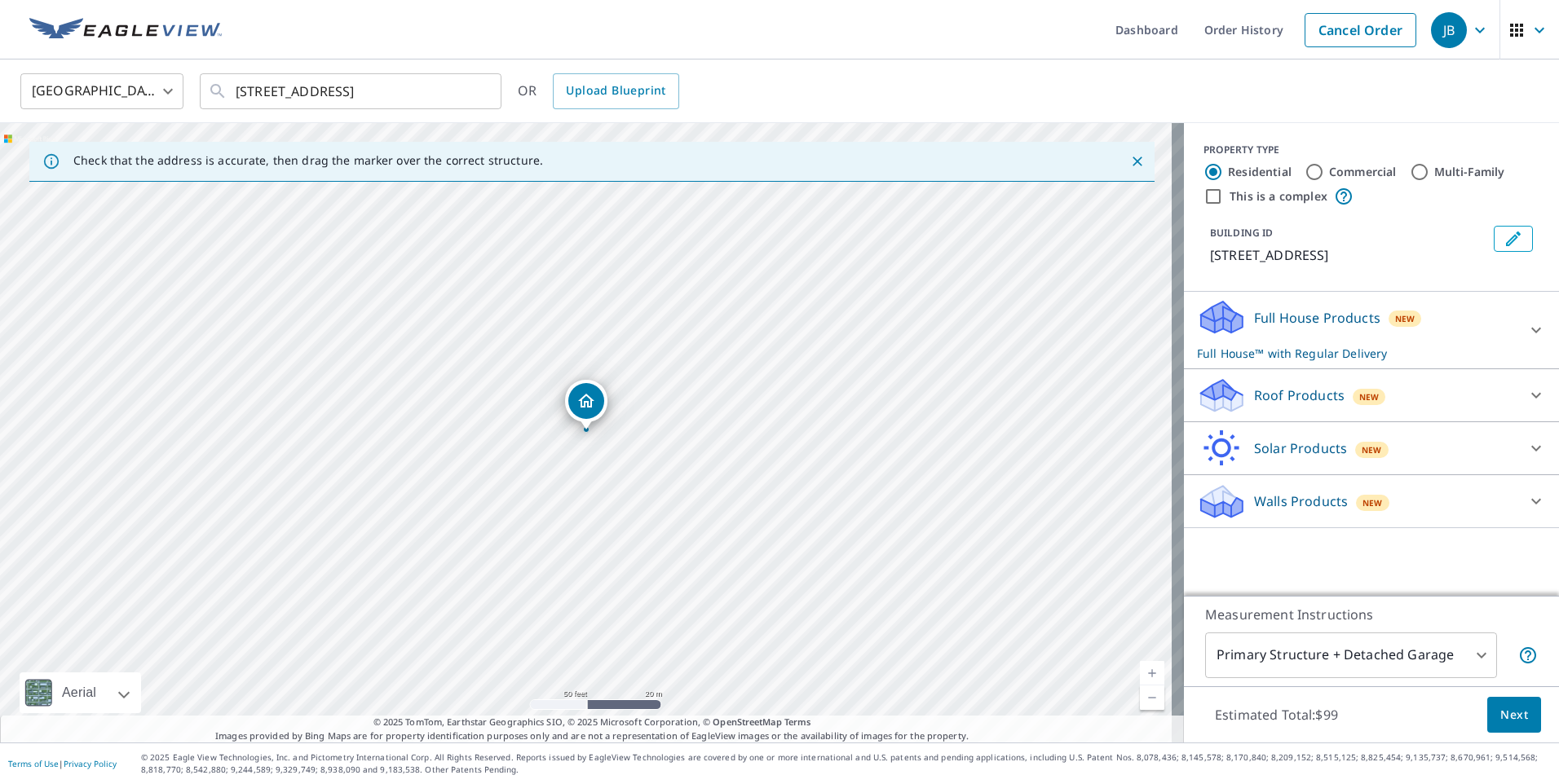
click at [1433, 392] on div "Roof Products New" at bounding box center [1357, 396] width 320 height 38
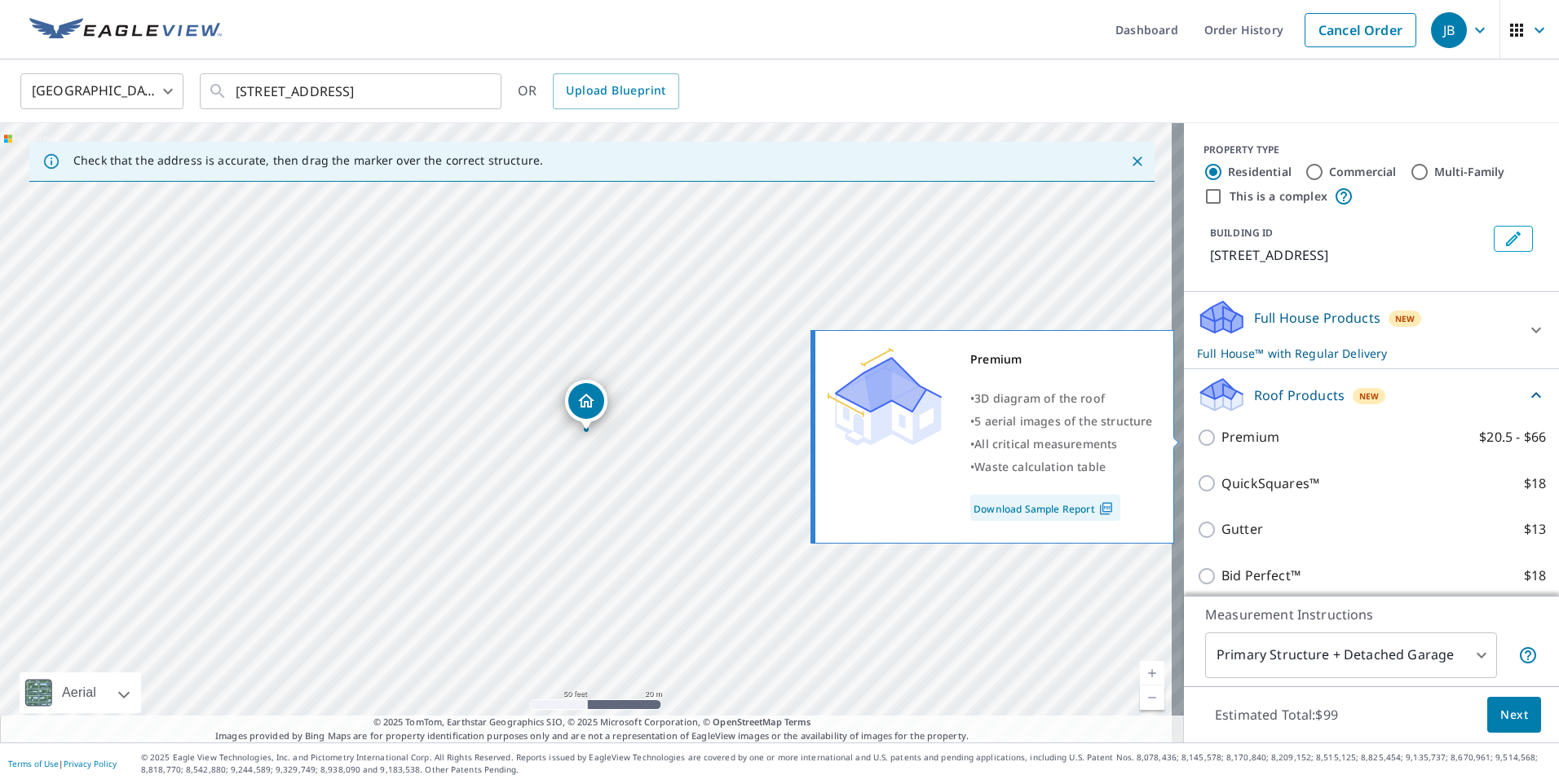
click at [1246, 441] on p "Premium" at bounding box center [1250, 437] width 58 height 20
click at [1222, 441] on input "Premium $20.5 - $66" at bounding box center [1210, 438] width 24 height 20
checkbox input "true"
checkbox input "false"
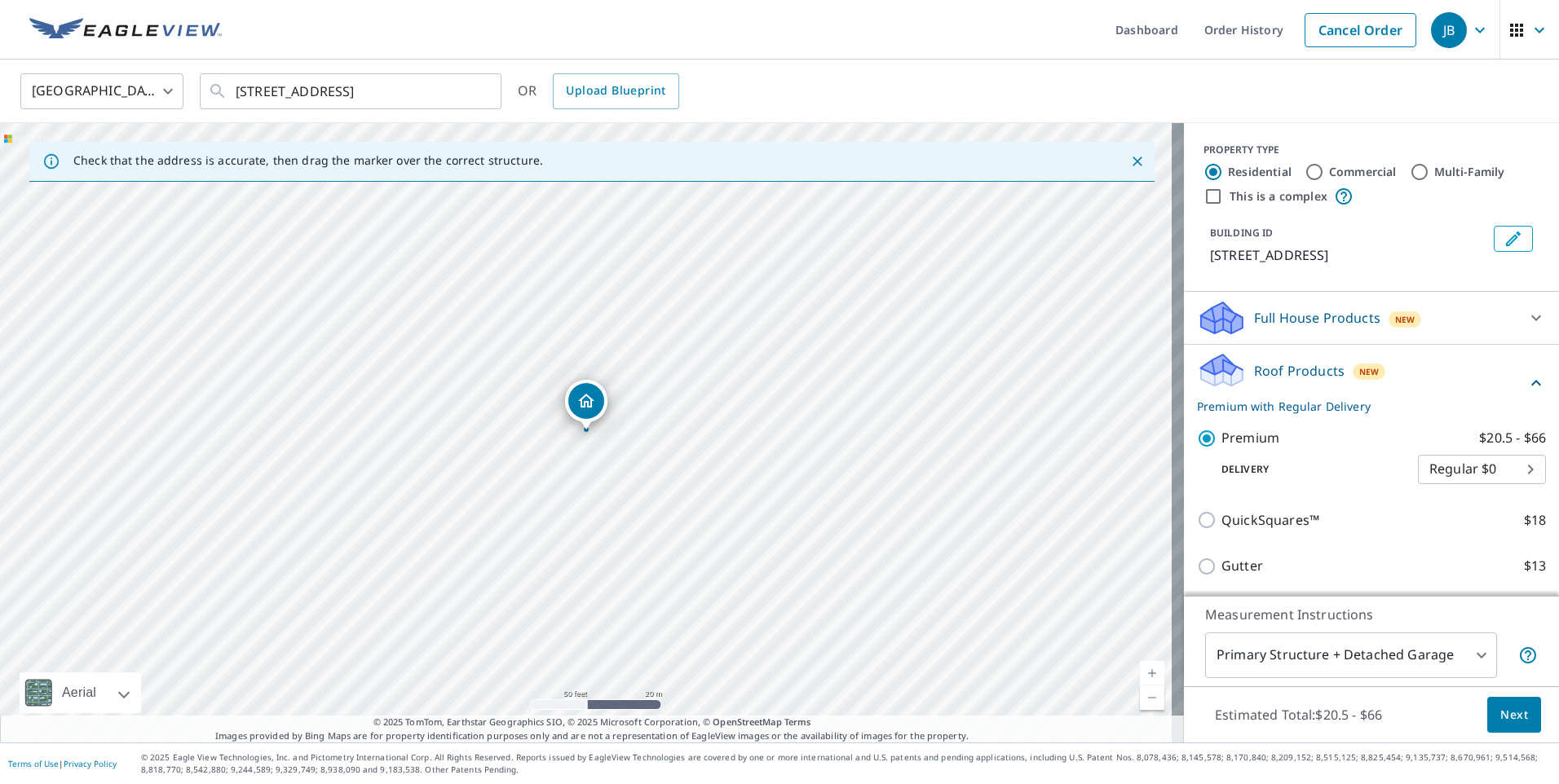
click at [1488, 711] on button "Next" at bounding box center [1515, 715] width 54 height 37
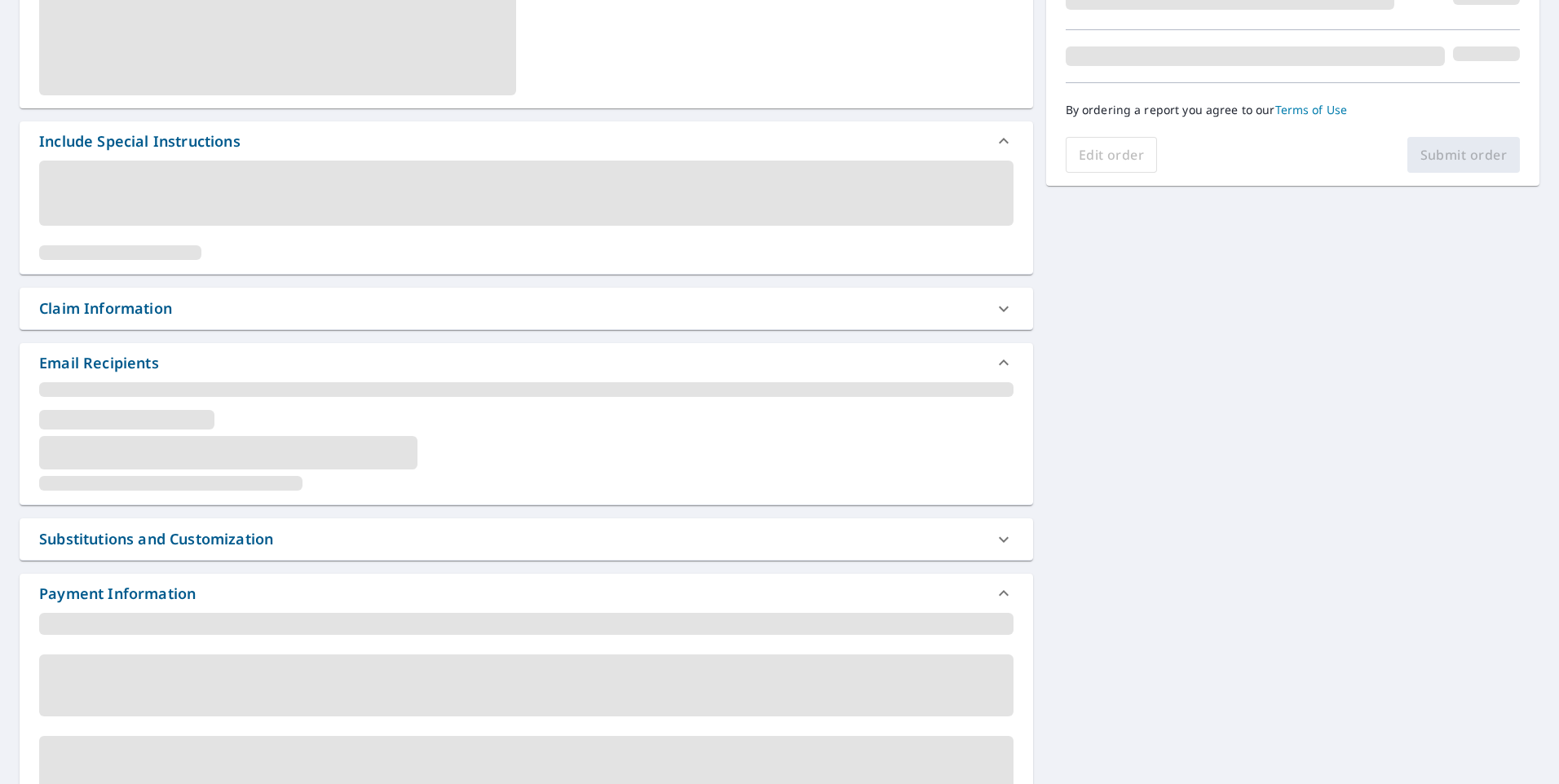
scroll to position [254, 0]
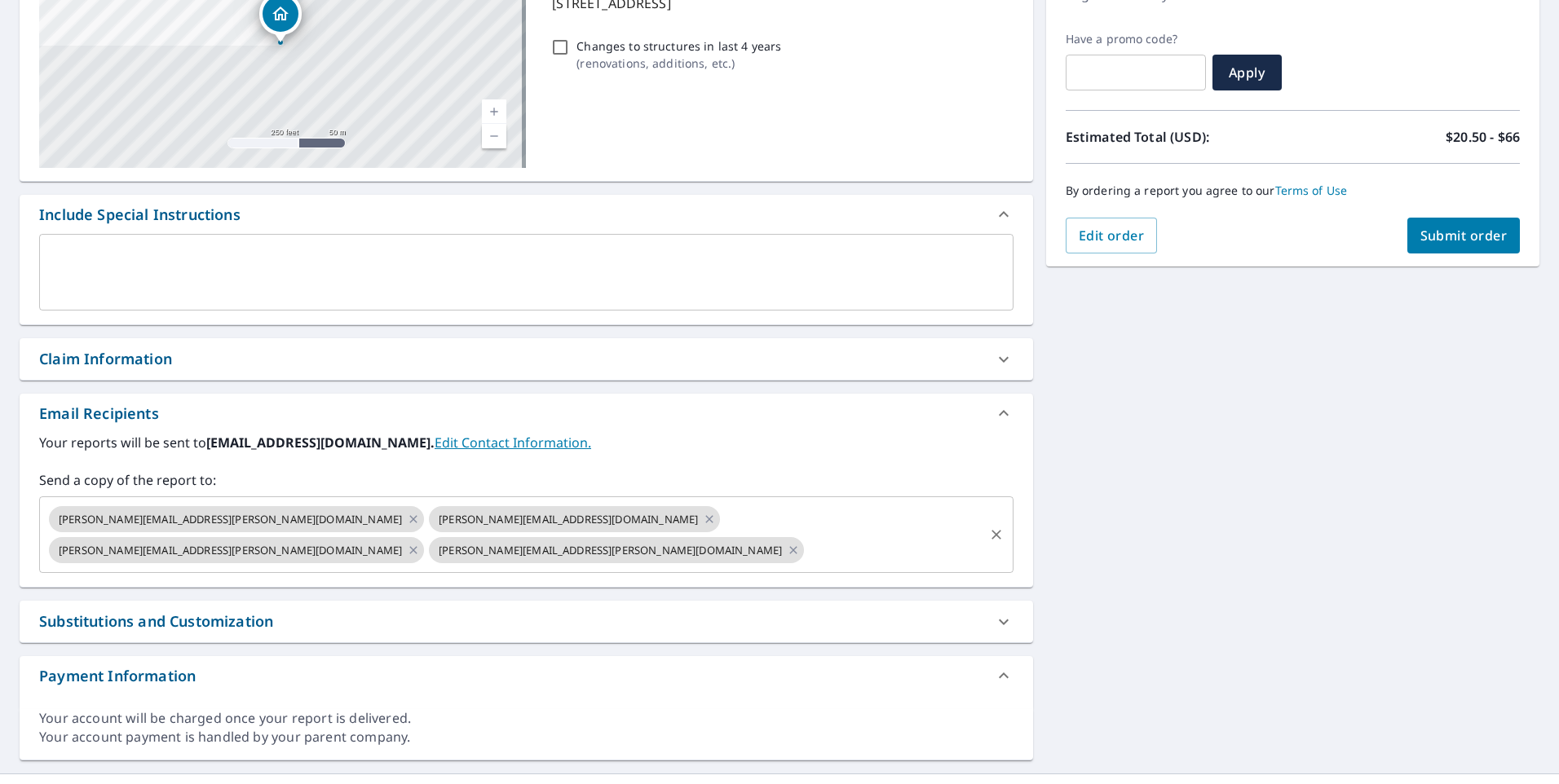
click at [995, 526] on icon "Clear" at bounding box center [997, 534] width 16 height 16
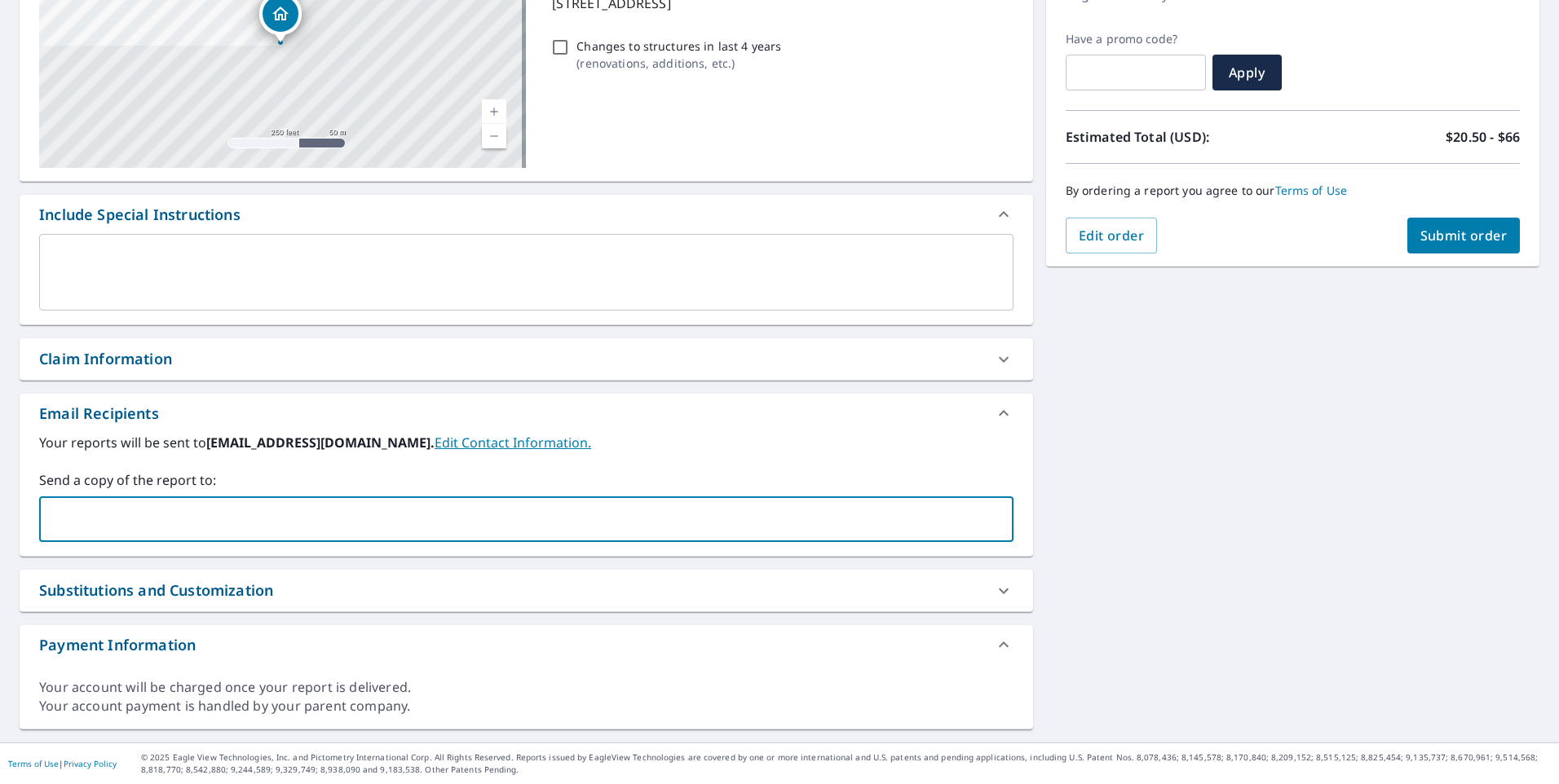
paste input "[PERSON_NAME][EMAIL_ADDRESS][DOMAIN_NAME]"
type input "[PERSON_NAME][EMAIL_ADDRESS][DOMAIN_NAME]"
paste input "[EMAIL_ADDRESS][DOMAIN_NAME]"
type input "[EMAIL_ADDRESS][DOMAIN_NAME]"
click at [1201, 459] on div "[STREET_ADDRESS] Aerial Road A standard road map Aerial A detailed look from ab…" at bounding box center [780, 320] width 1559 height 845
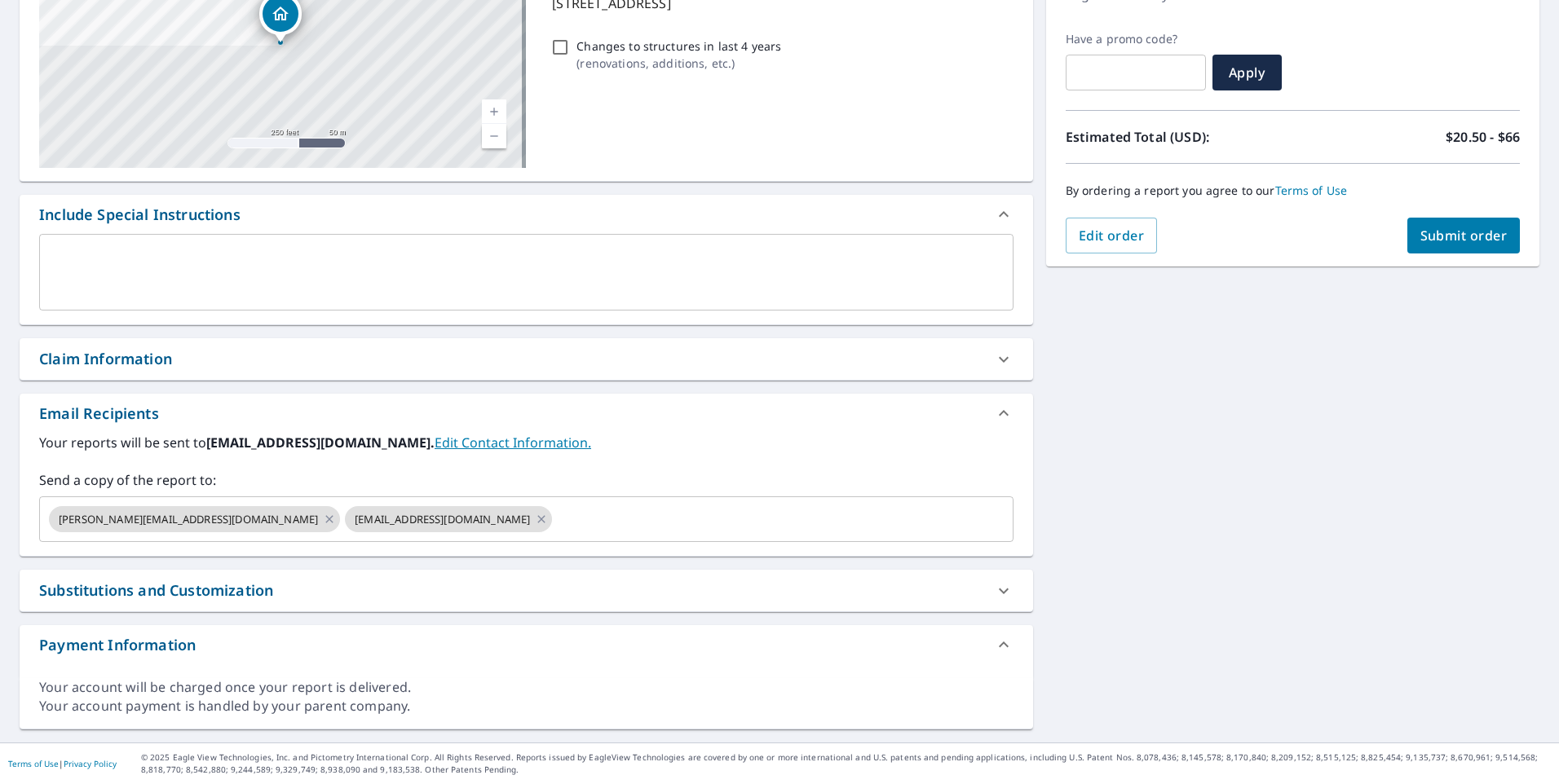
click at [1482, 224] on button "Submit order" at bounding box center [1464, 236] width 113 height 36
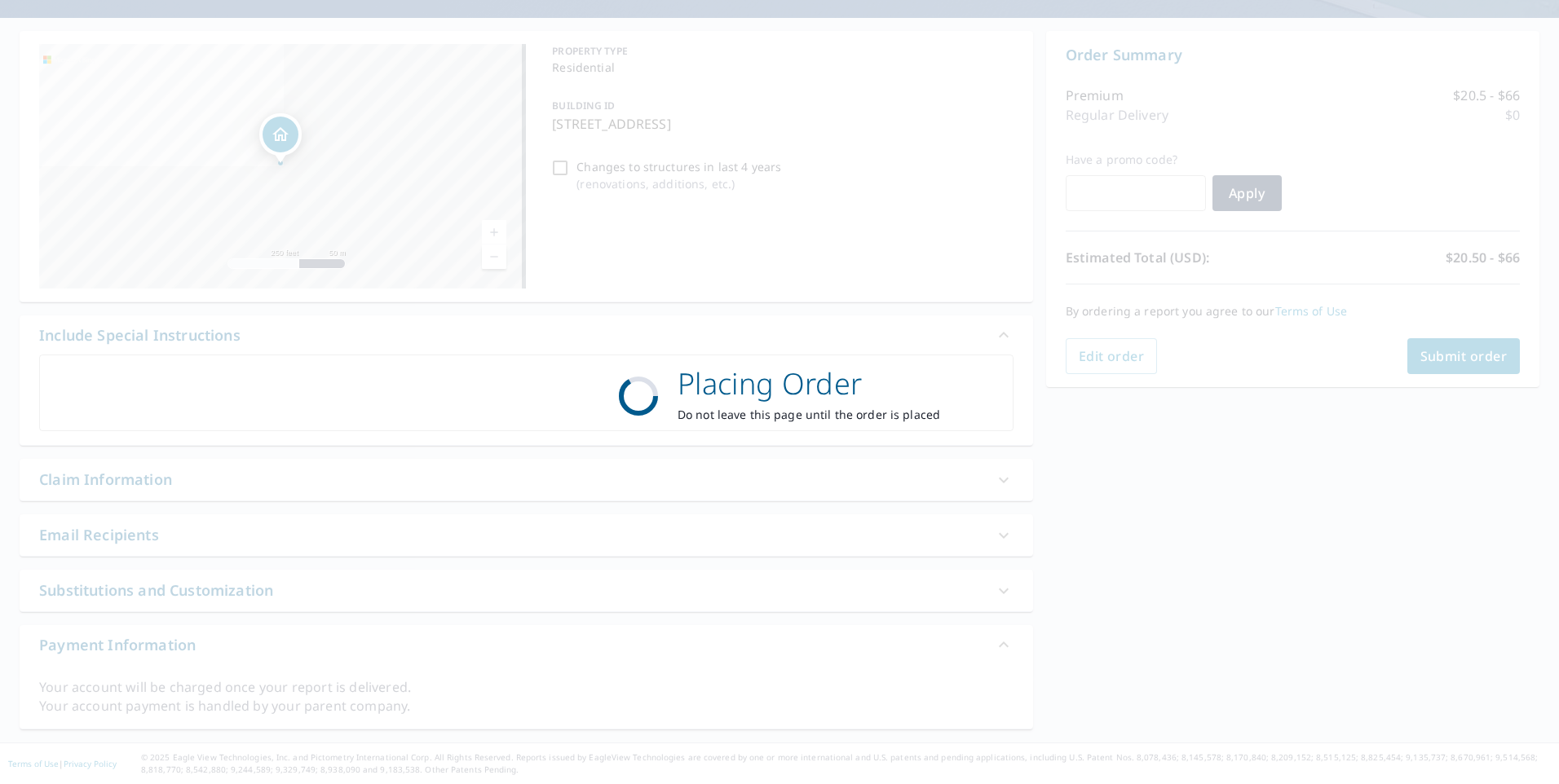
scroll to position [133, 0]
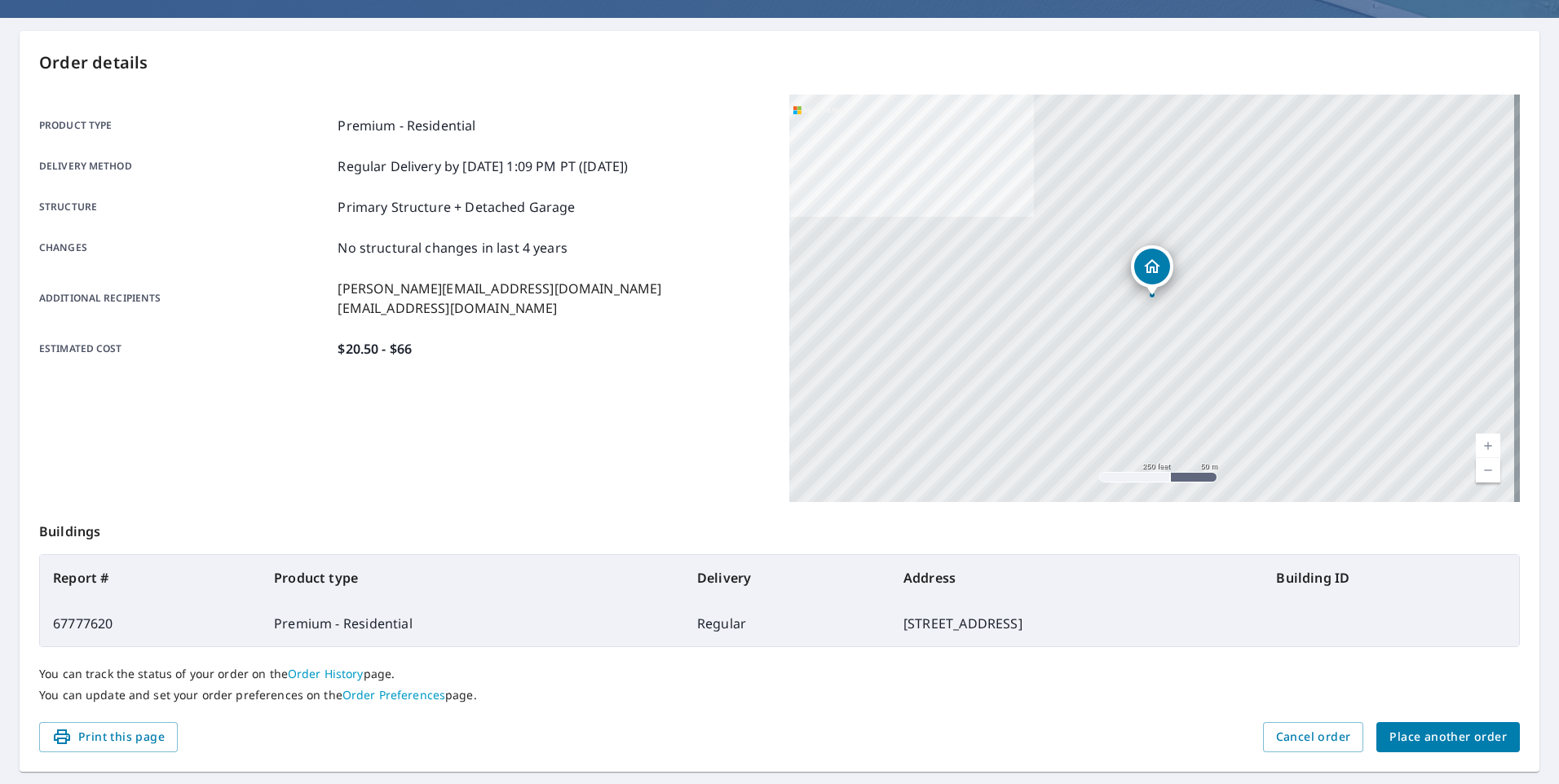
click at [1408, 725] on button "Place another order" at bounding box center [1449, 737] width 144 height 30
